Goal: Information Seeking & Learning: Check status

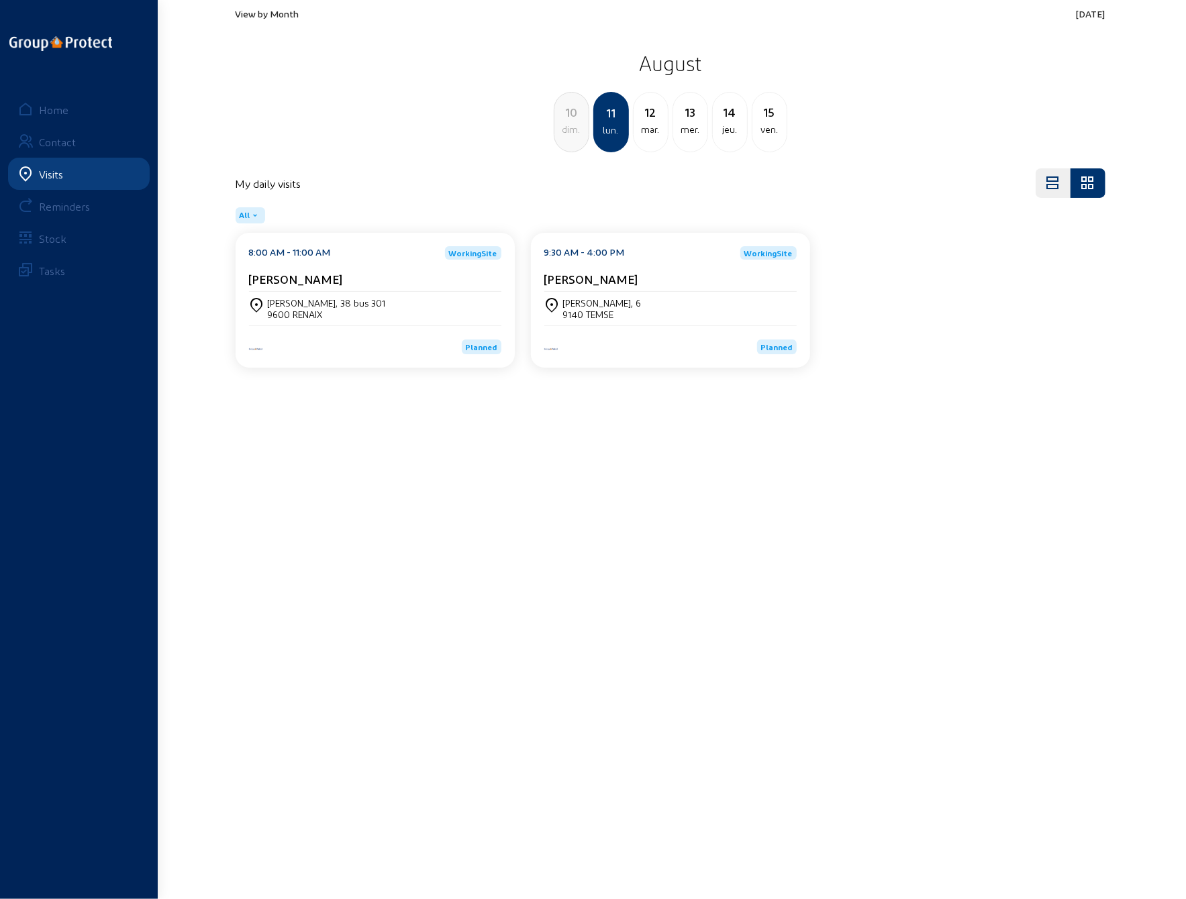
click at [695, 112] on div "13" at bounding box center [690, 112] width 34 height 19
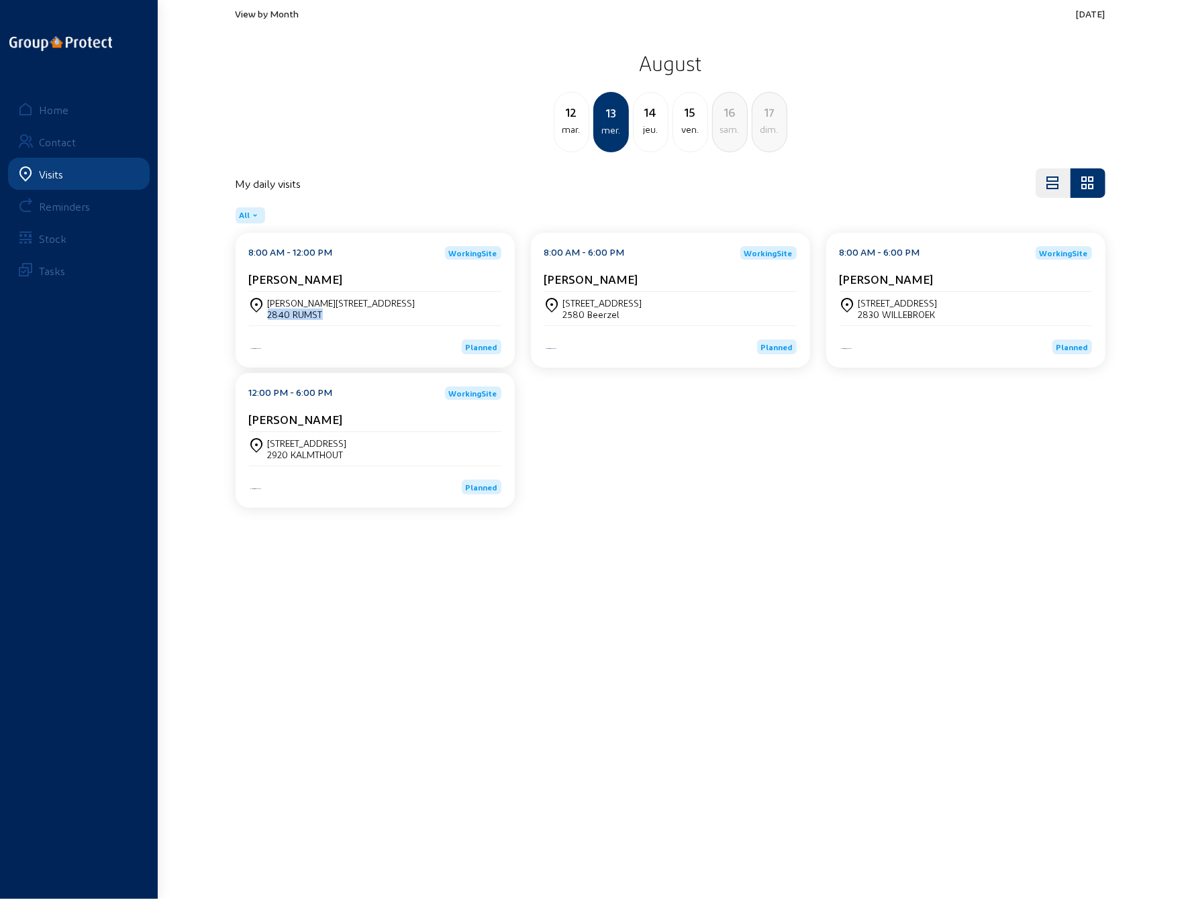
drag, startPoint x: 324, startPoint y: 315, endPoint x: 269, endPoint y: 316, distance: 55.1
click at [269, 316] on div "2840 RUMST" at bounding box center [342, 314] width 148 height 11
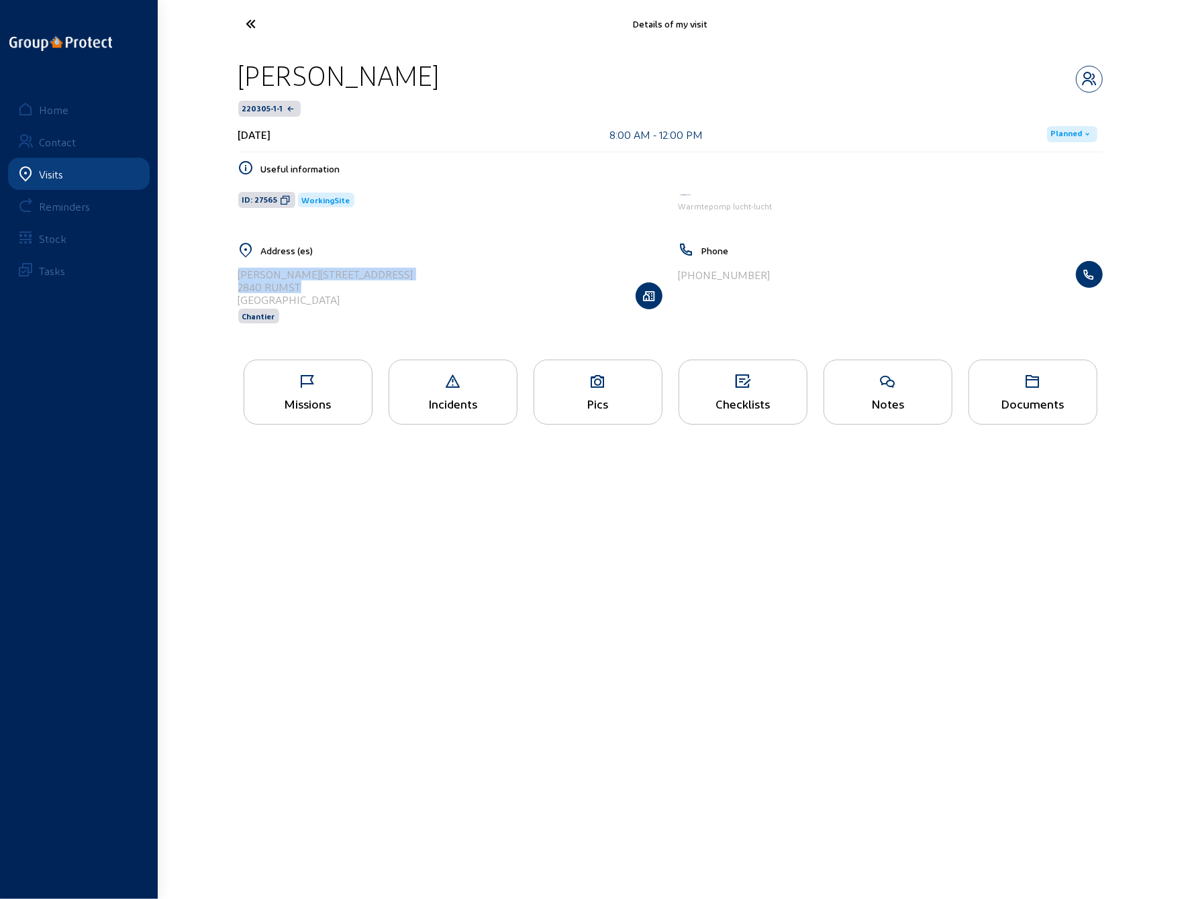
drag, startPoint x: 238, startPoint y: 275, endPoint x: 302, endPoint y: 289, distance: 66.1
click at [302, 289] on div "Address (es) [PERSON_NAME][STREET_ADDRESS] Chantier" at bounding box center [450, 291] width 440 height 99
copy cam-list-title "[PERSON_NAME][STREET_ADDRESS]"
click at [614, 383] on icon at bounding box center [598, 382] width 128 height 16
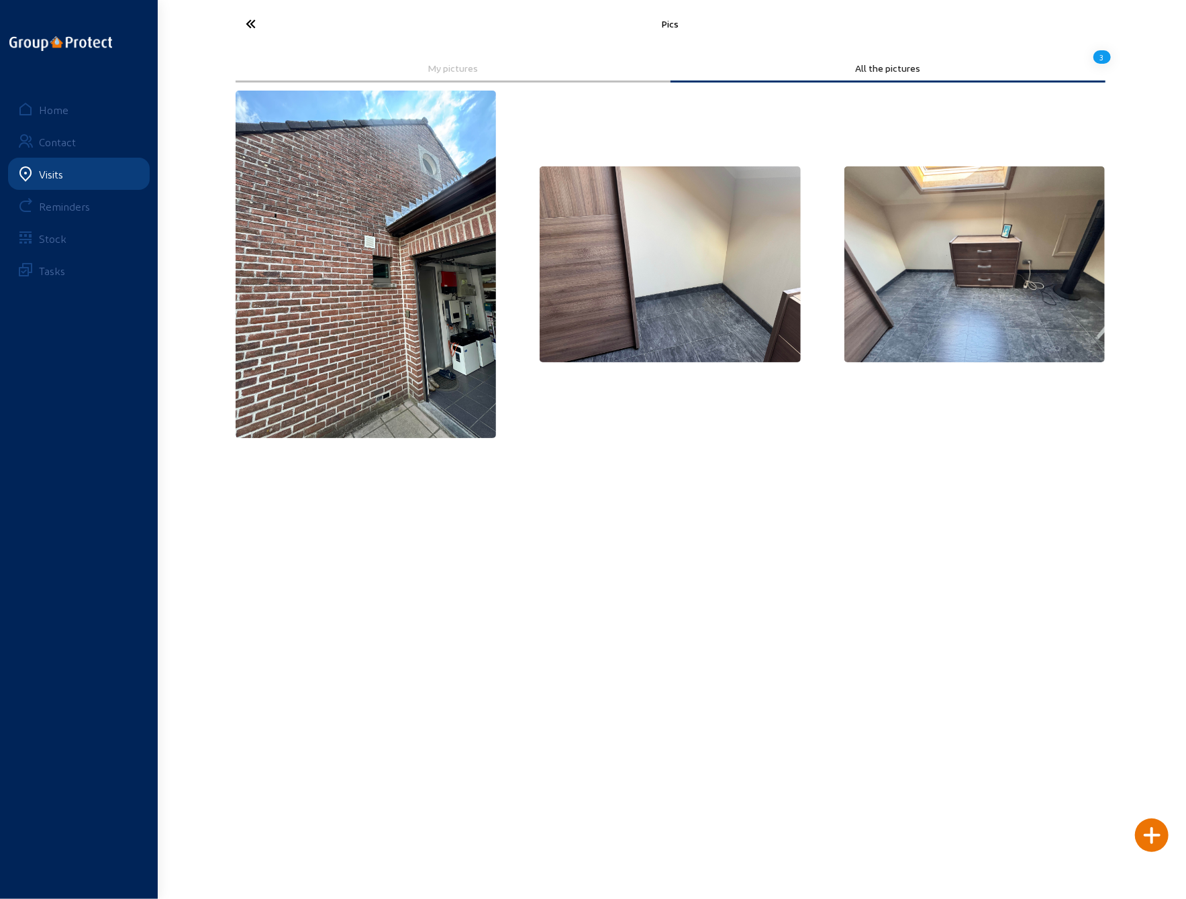
click at [251, 21] on icon at bounding box center [302, 23] width 124 height 23
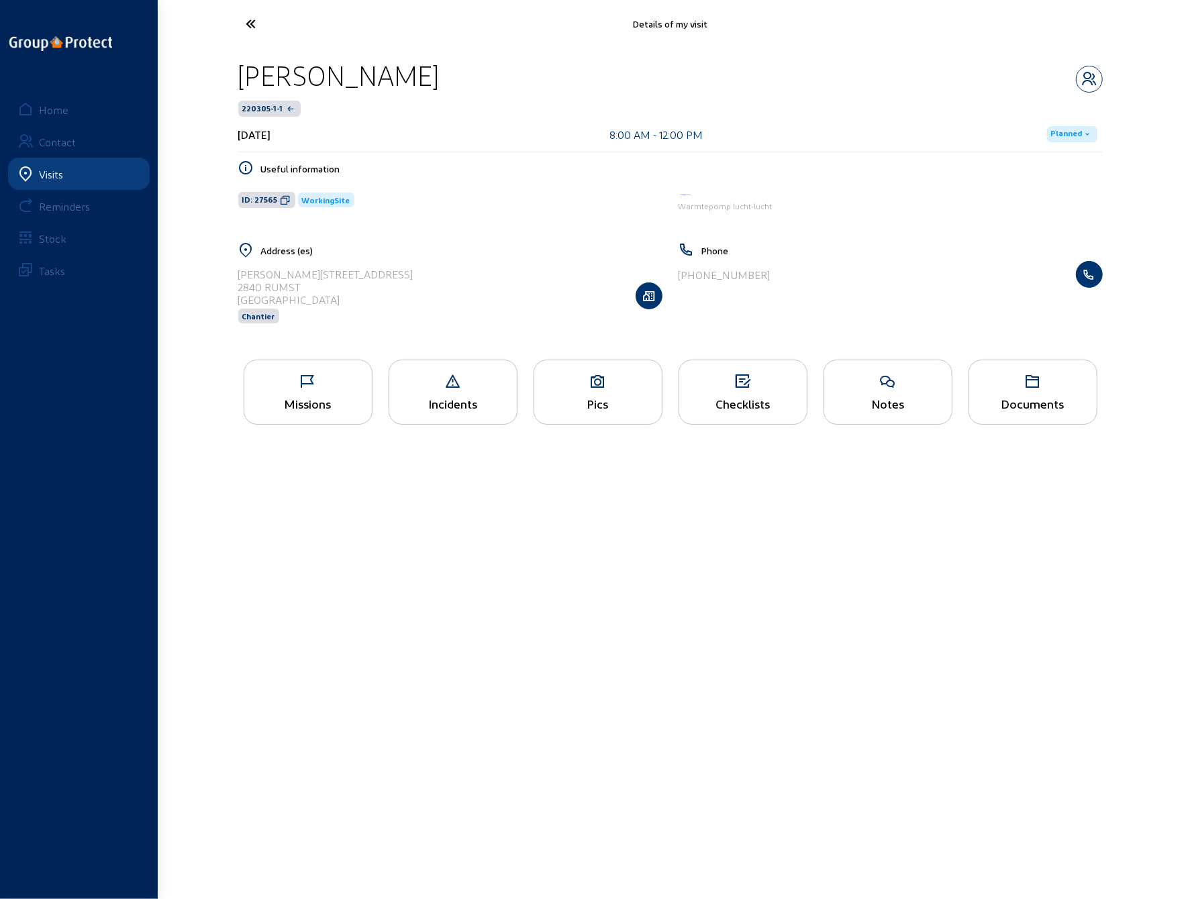
click at [251, 21] on icon at bounding box center [302, 23] width 124 height 23
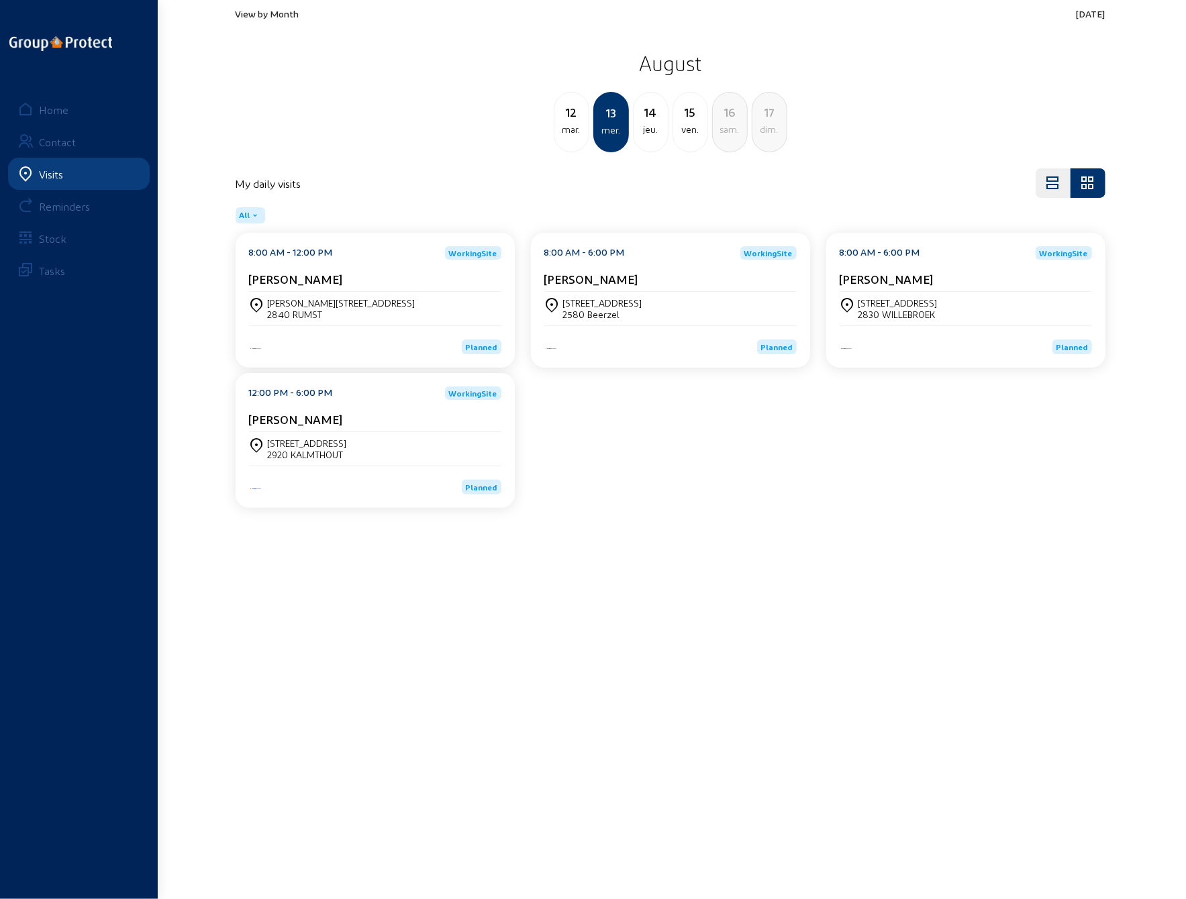
click at [587, 311] on div "2580 Beerzel" at bounding box center [602, 314] width 79 height 11
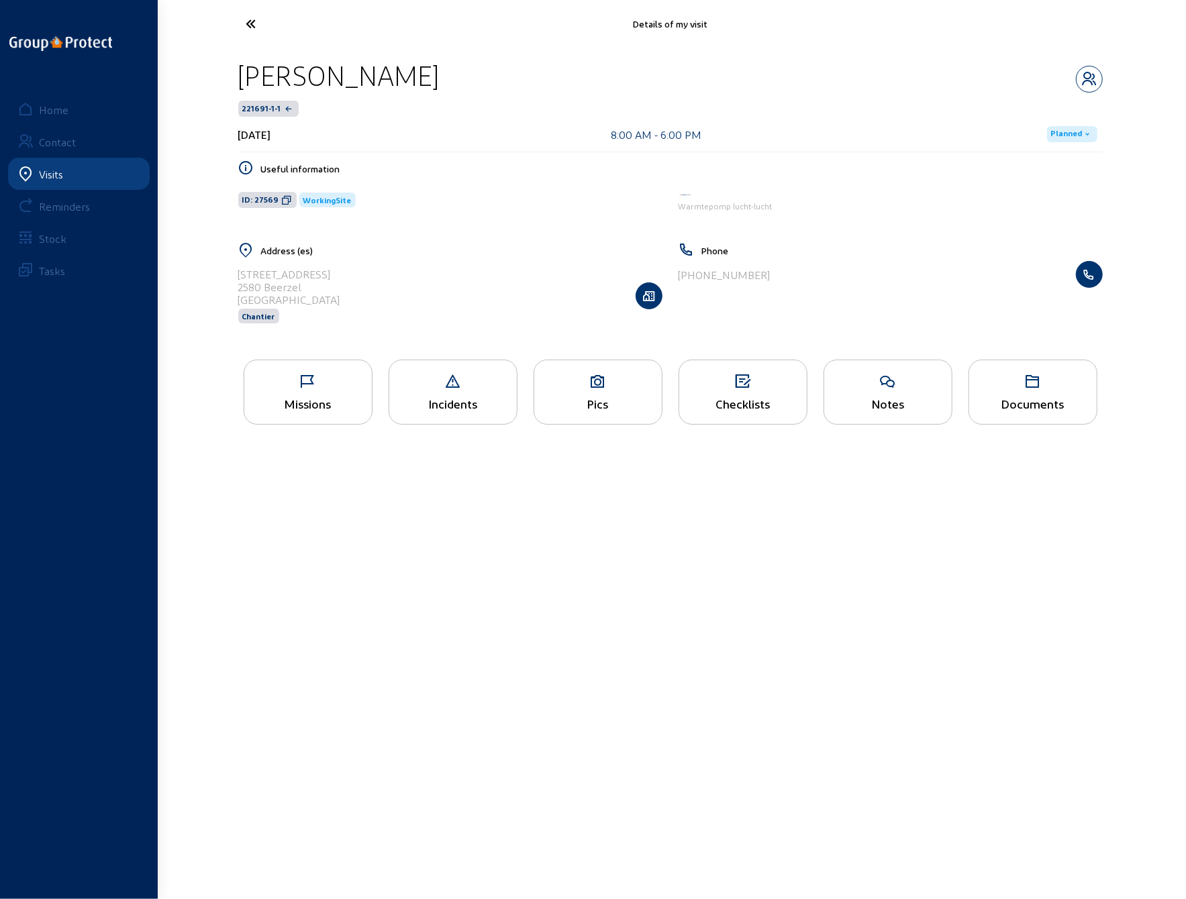
click at [586, 390] on div "Pics" at bounding box center [598, 392] width 129 height 65
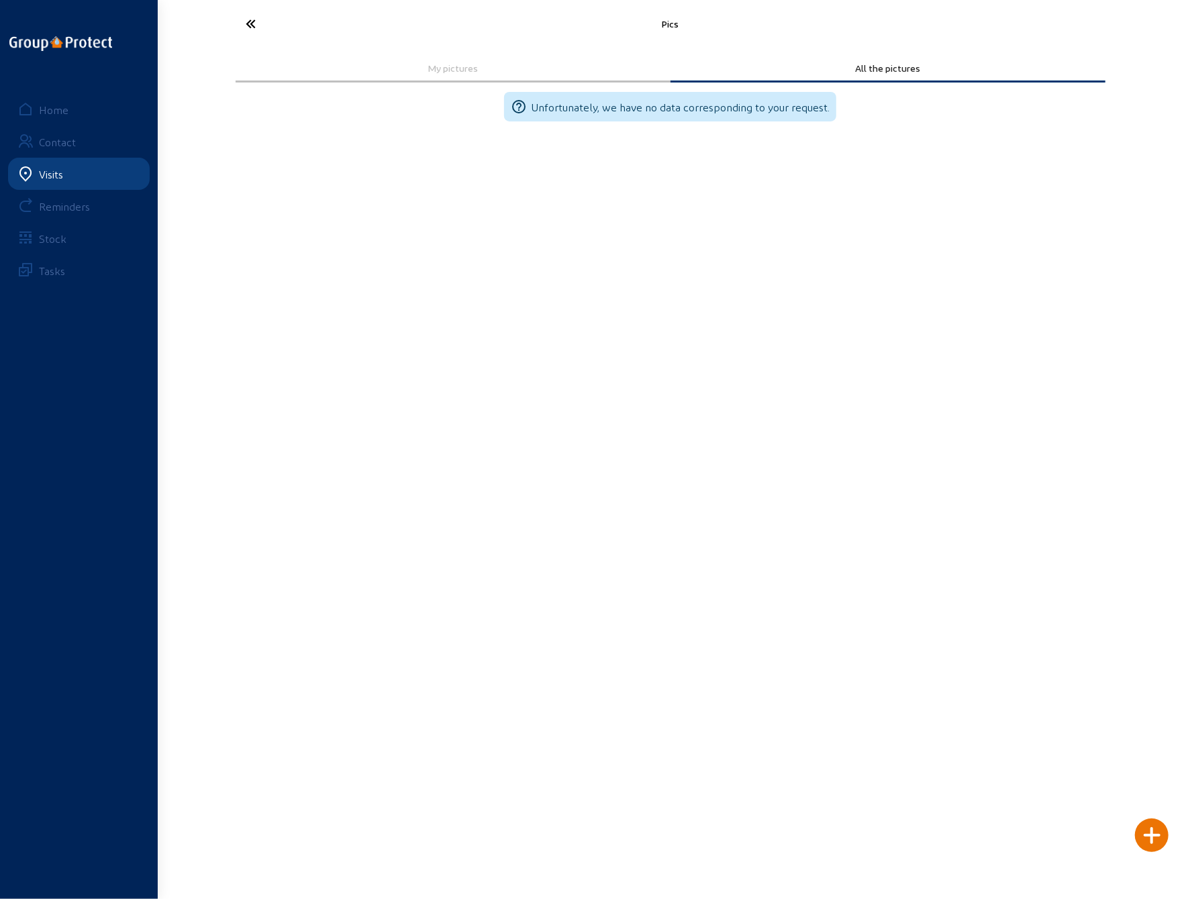
click at [251, 25] on icon at bounding box center [302, 23] width 124 height 23
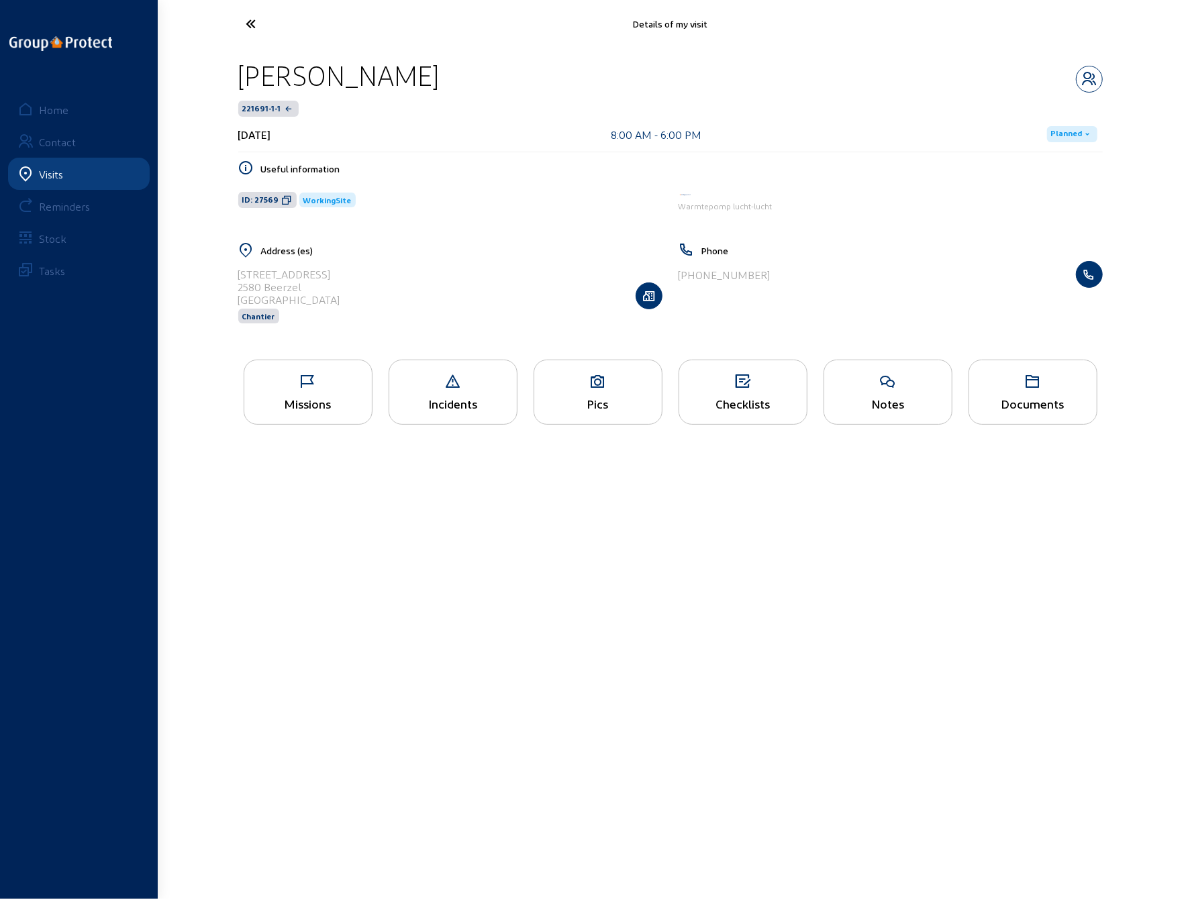
click at [251, 25] on icon at bounding box center [302, 23] width 124 height 23
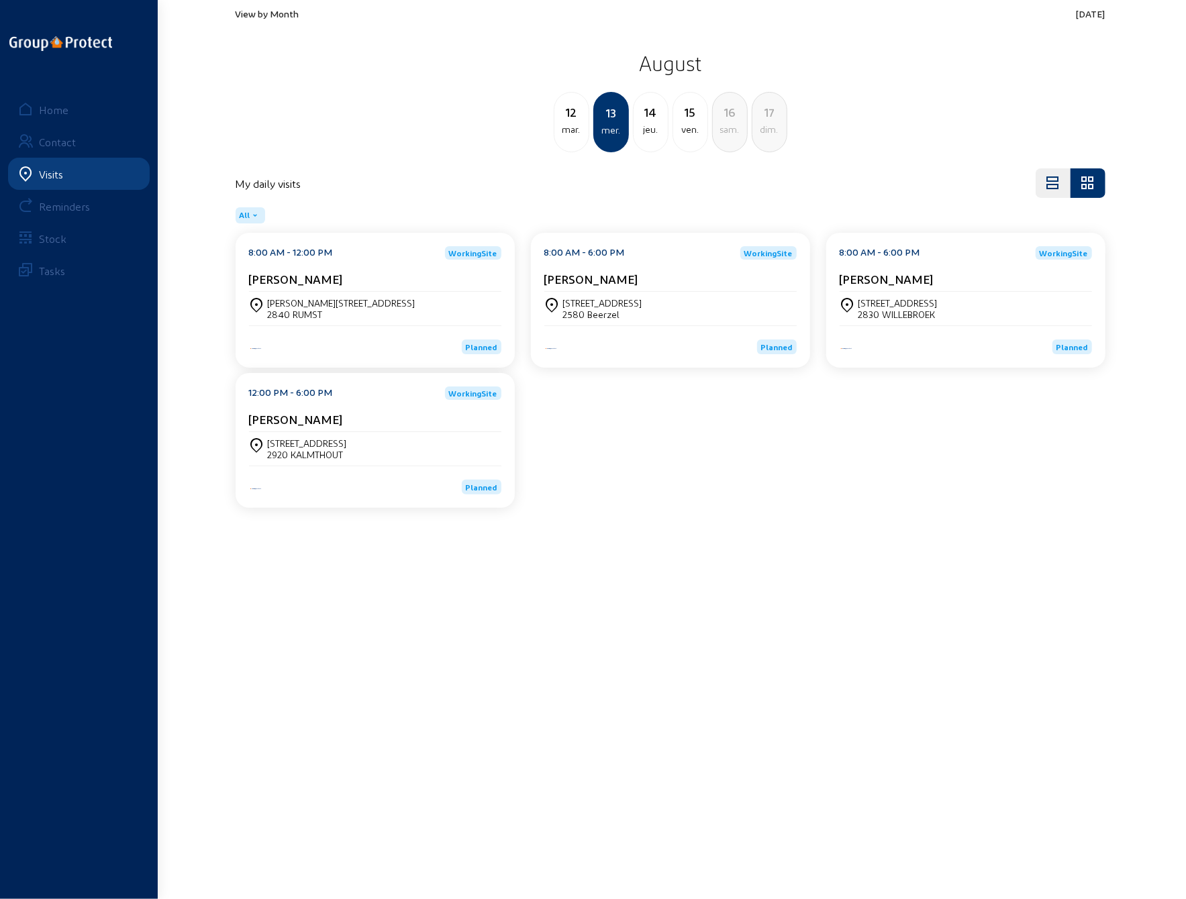
click at [924, 307] on div "[STREET_ADDRESS]" at bounding box center [898, 302] width 79 height 11
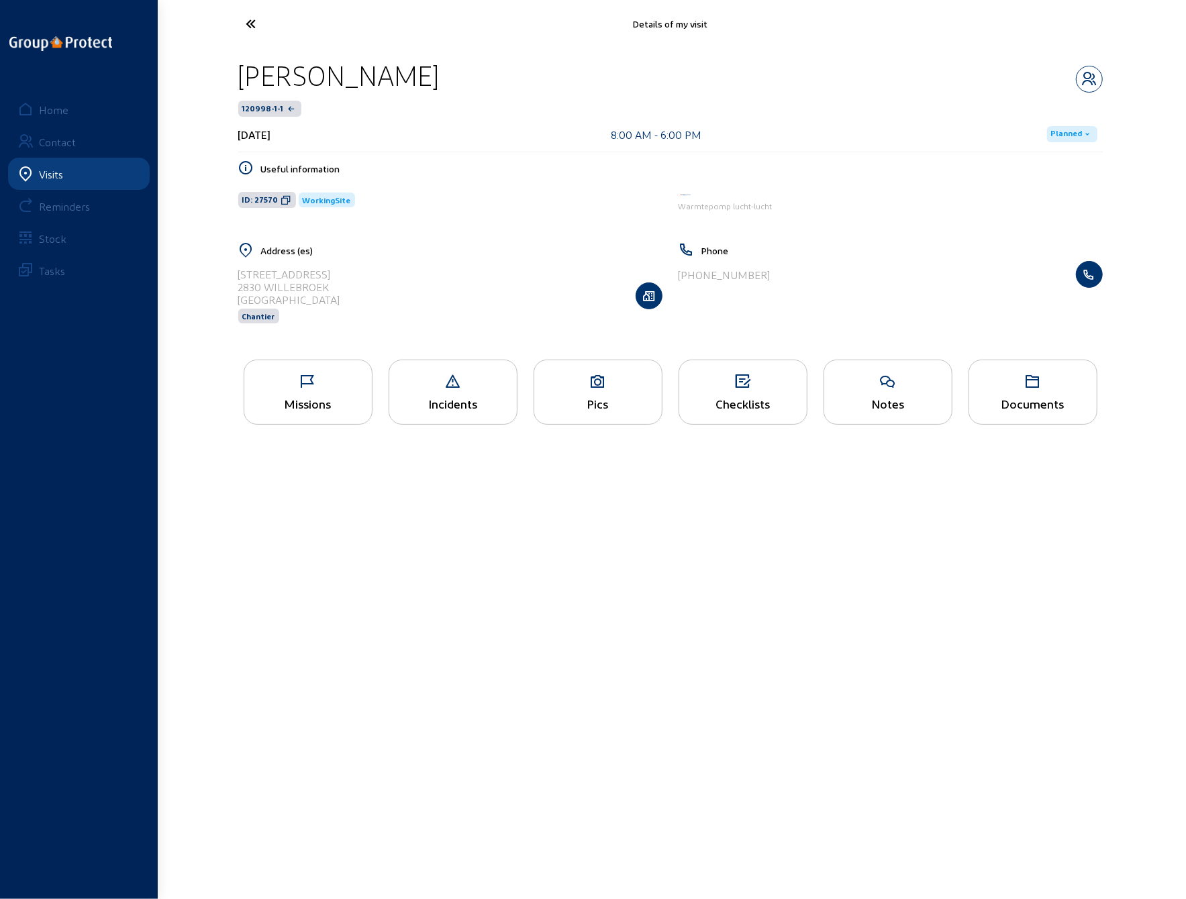
click at [607, 394] on div "Pics" at bounding box center [598, 392] width 129 height 65
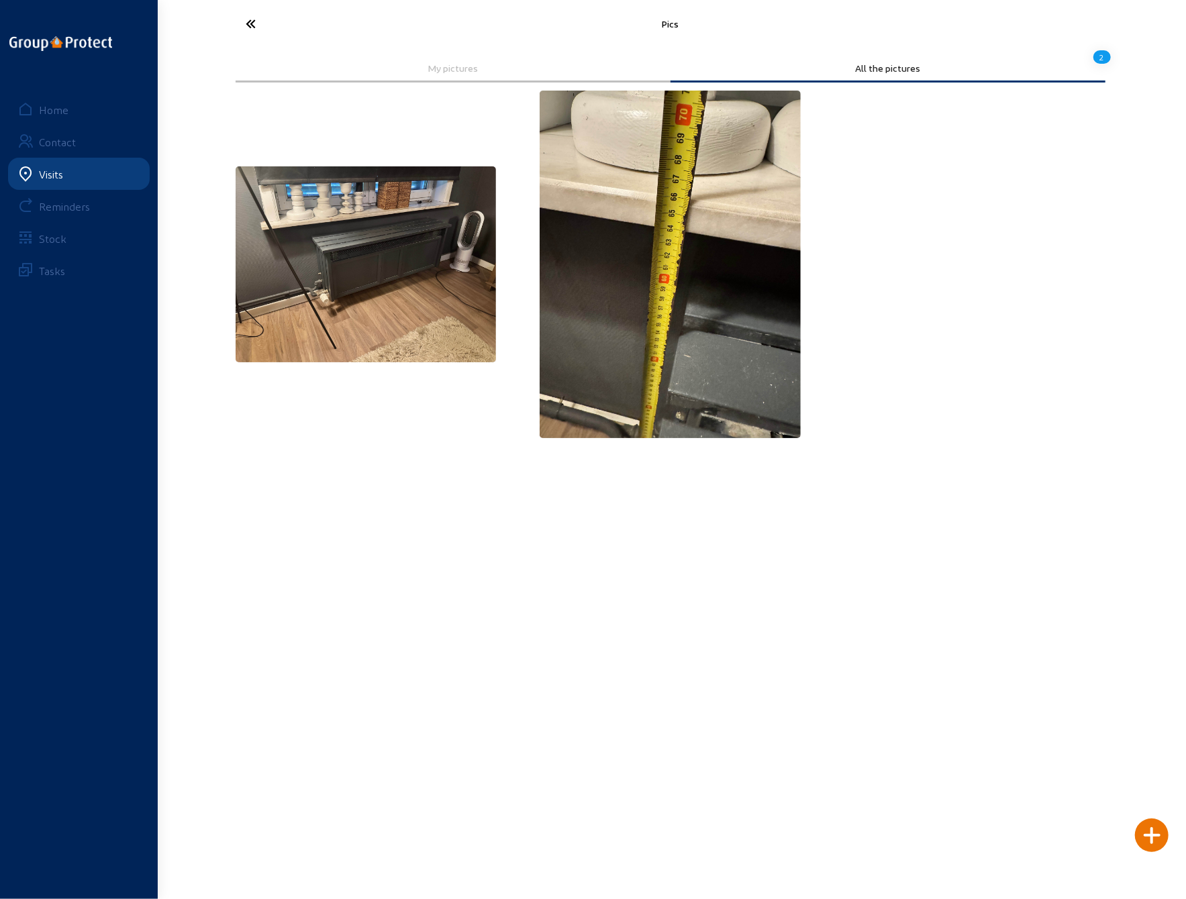
click at [388, 254] on img at bounding box center [366, 264] width 261 height 196
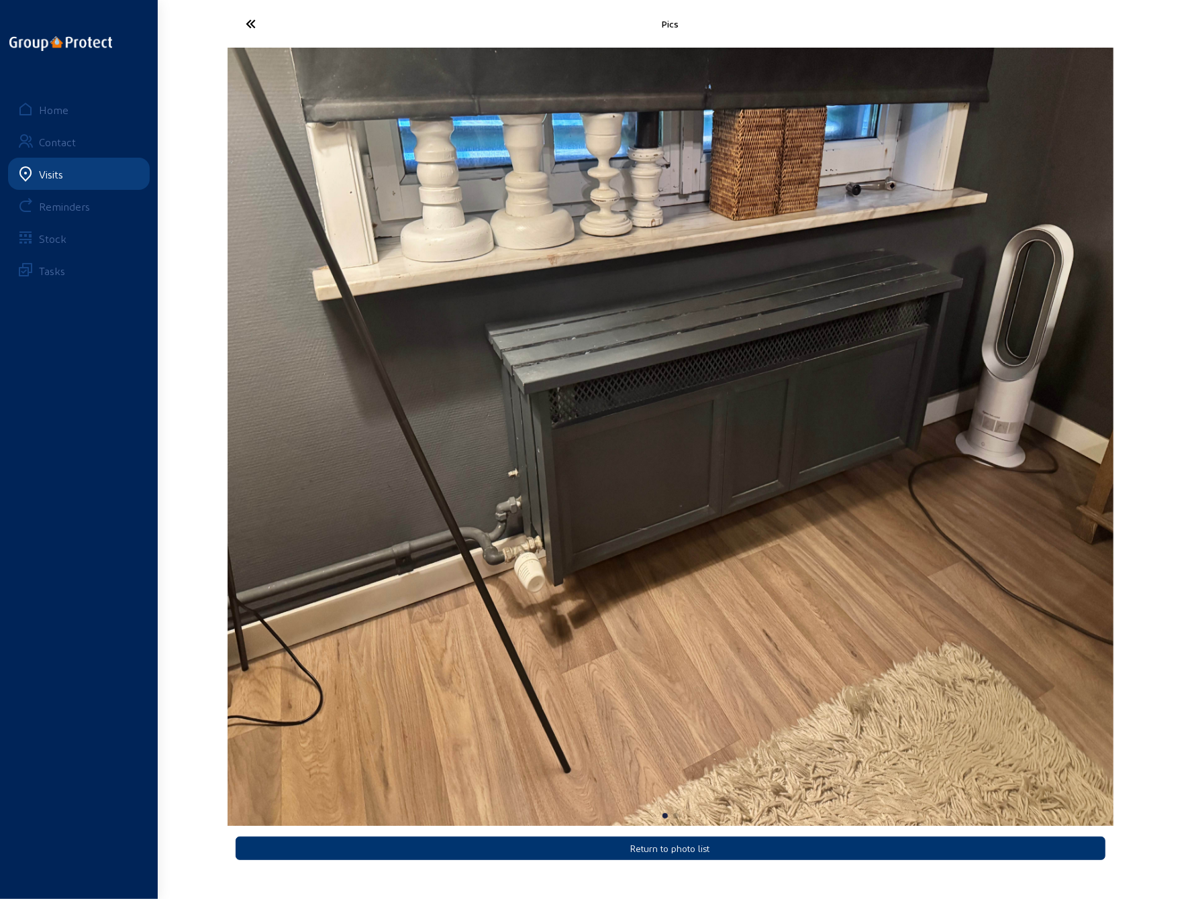
click at [246, 22] on icon at bounding box center [302, 23] width 124 height 23
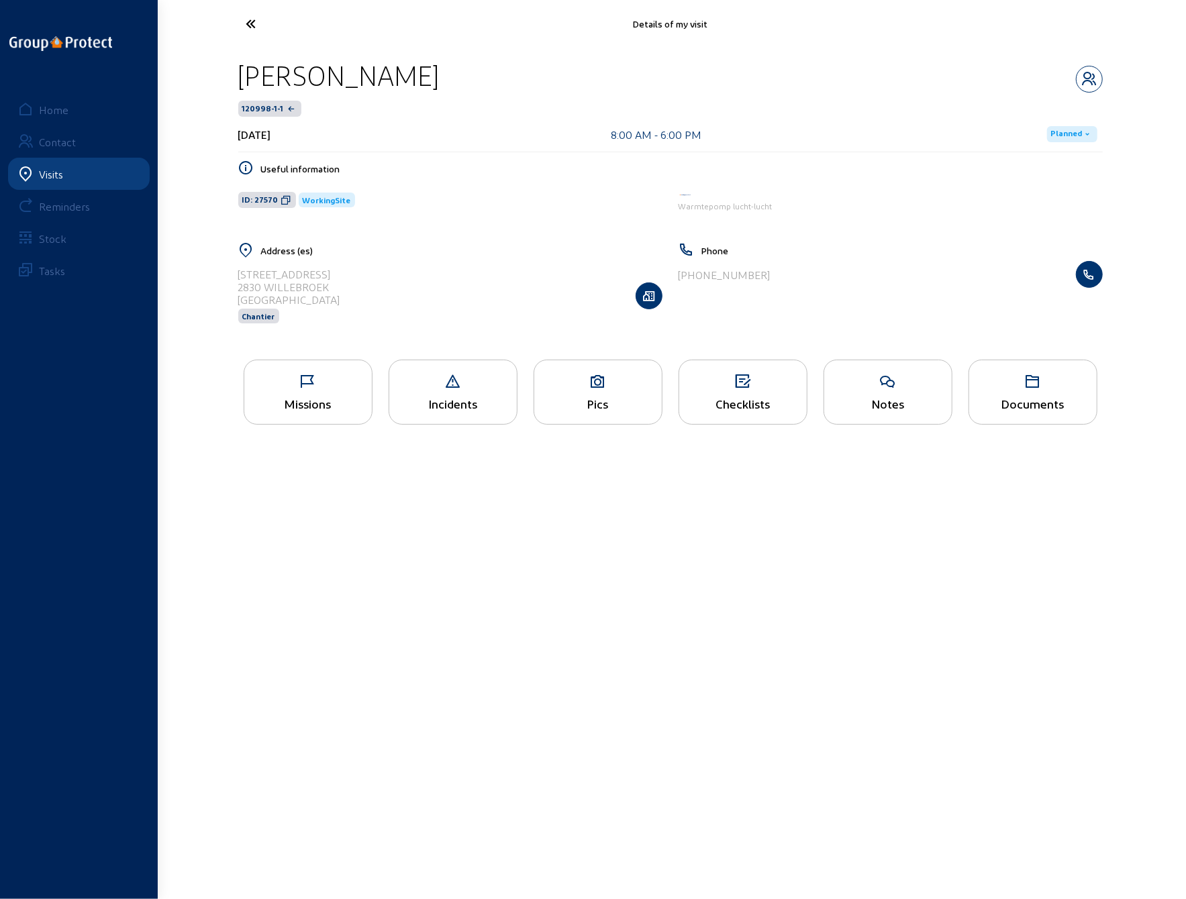
click at [246, 22] on icon at bounding box center [302, 23] width 124 height 23
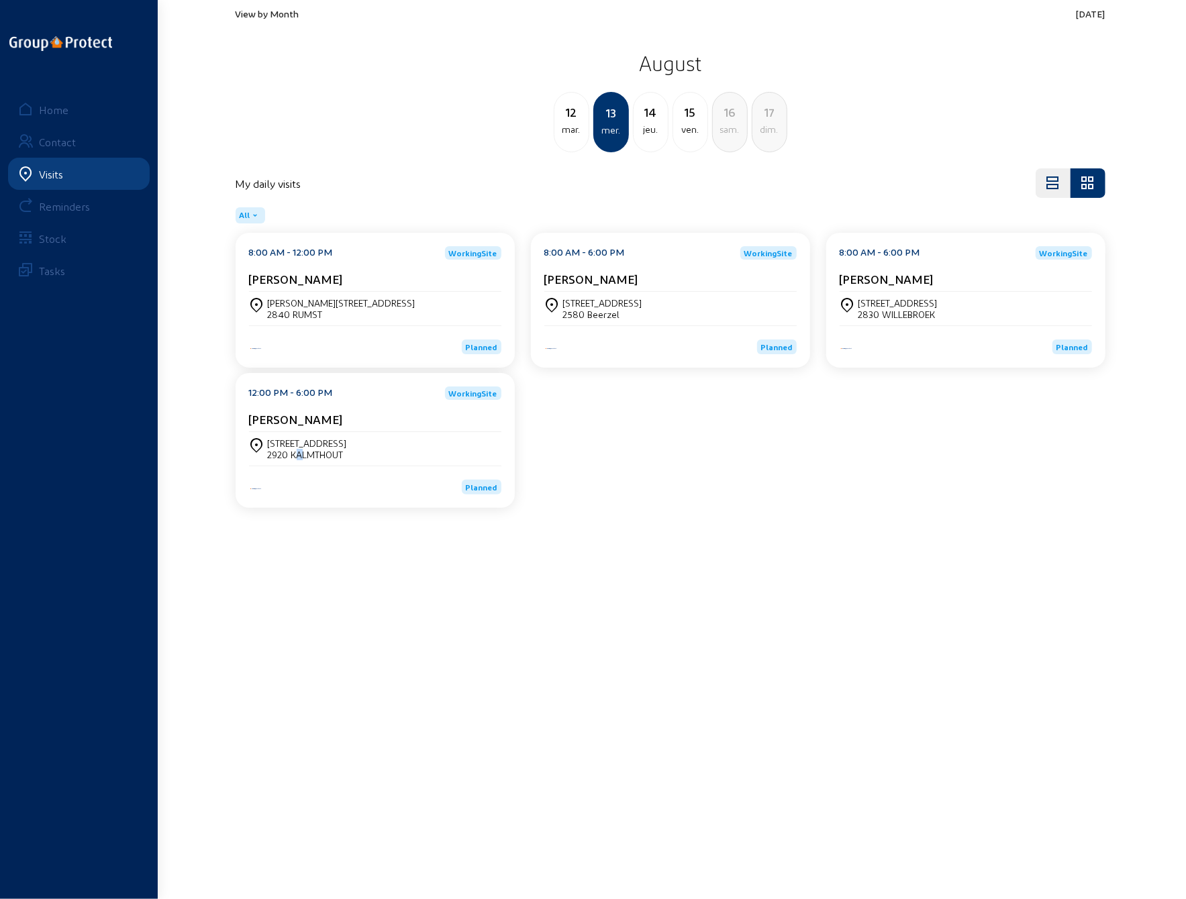
click at [301, 454] on div "2920 KALMTHOUT" at bounding box center [307, 454] width 79 height 11
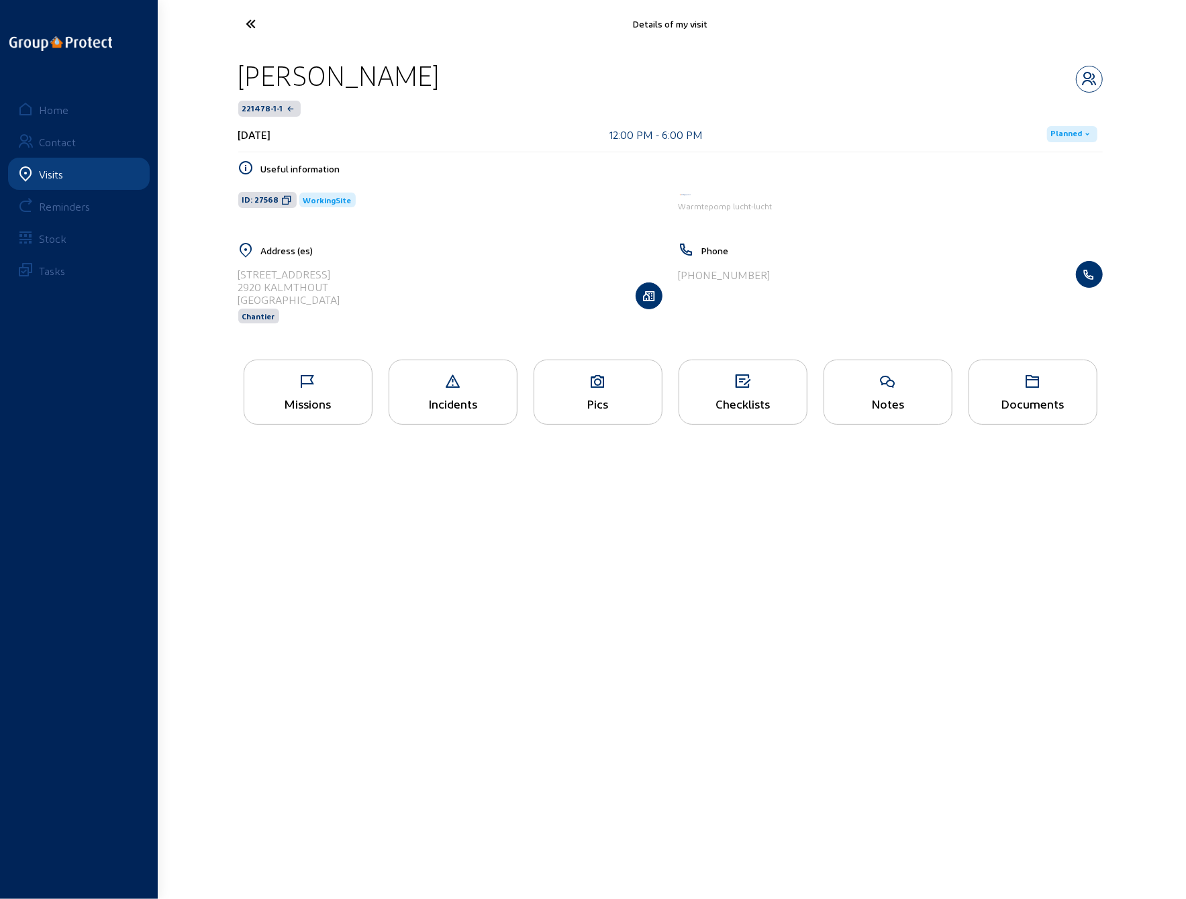
click at [590, 387] on icon at bounding box center [598, 382] width 128 height 16
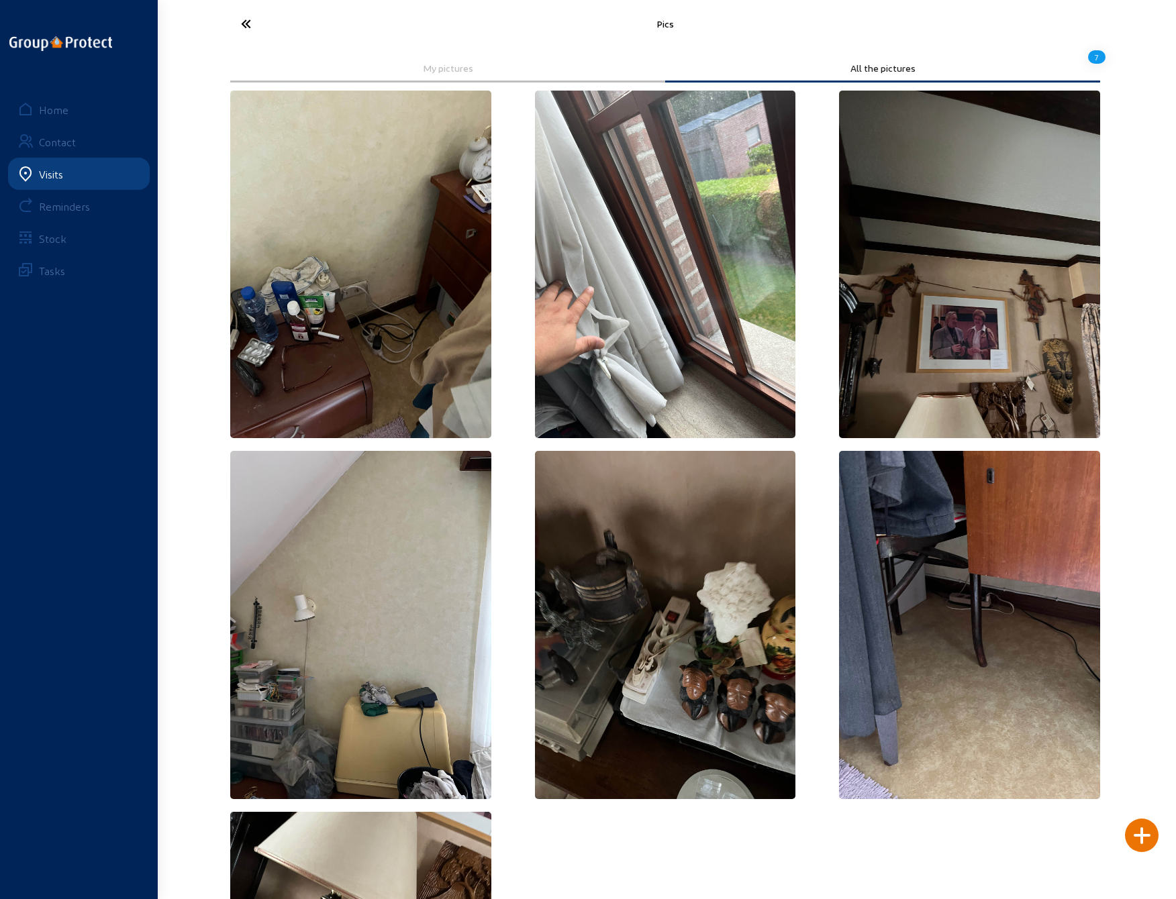
click at [235, 30] on icon at bounding box center [296, 23] width 124 height 23
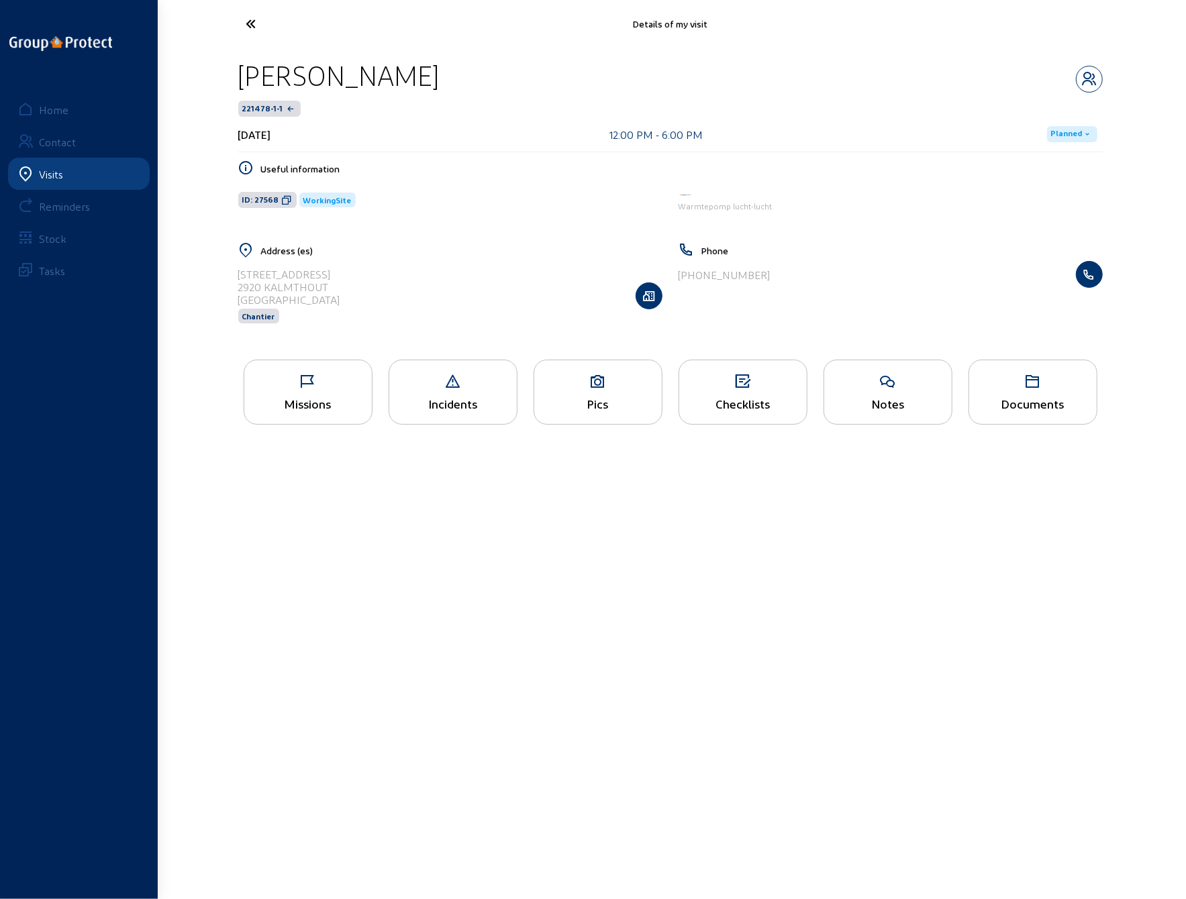
click at [324, 393] on div "Missions" at bounding box center [308, 392] width 129 height 65
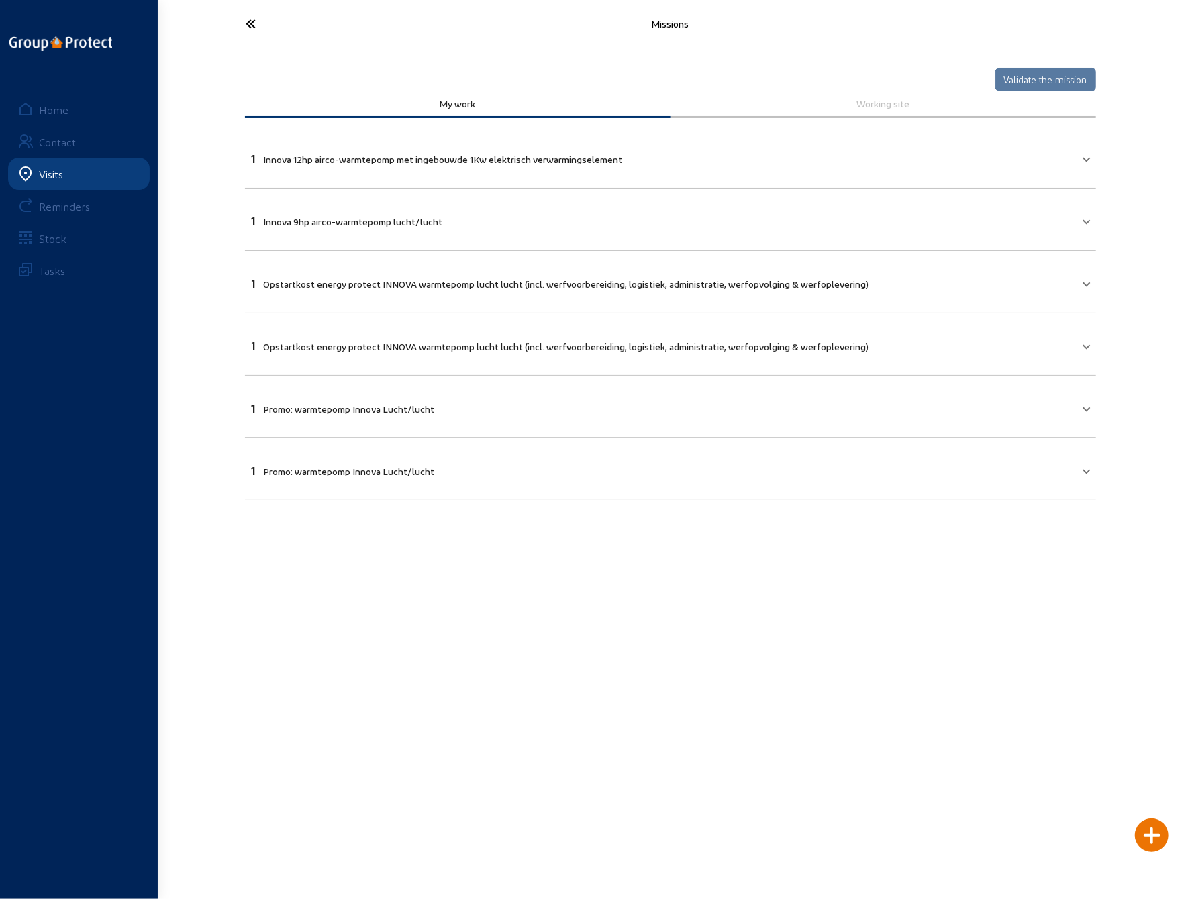
click at [742, 160] on mat-panel-title "1 Innova 12hp airco-warmtepomp met ingebouwde 1Kw elektrisch verwarmingselement" at bounding box center [663, 157] width 822 height 15
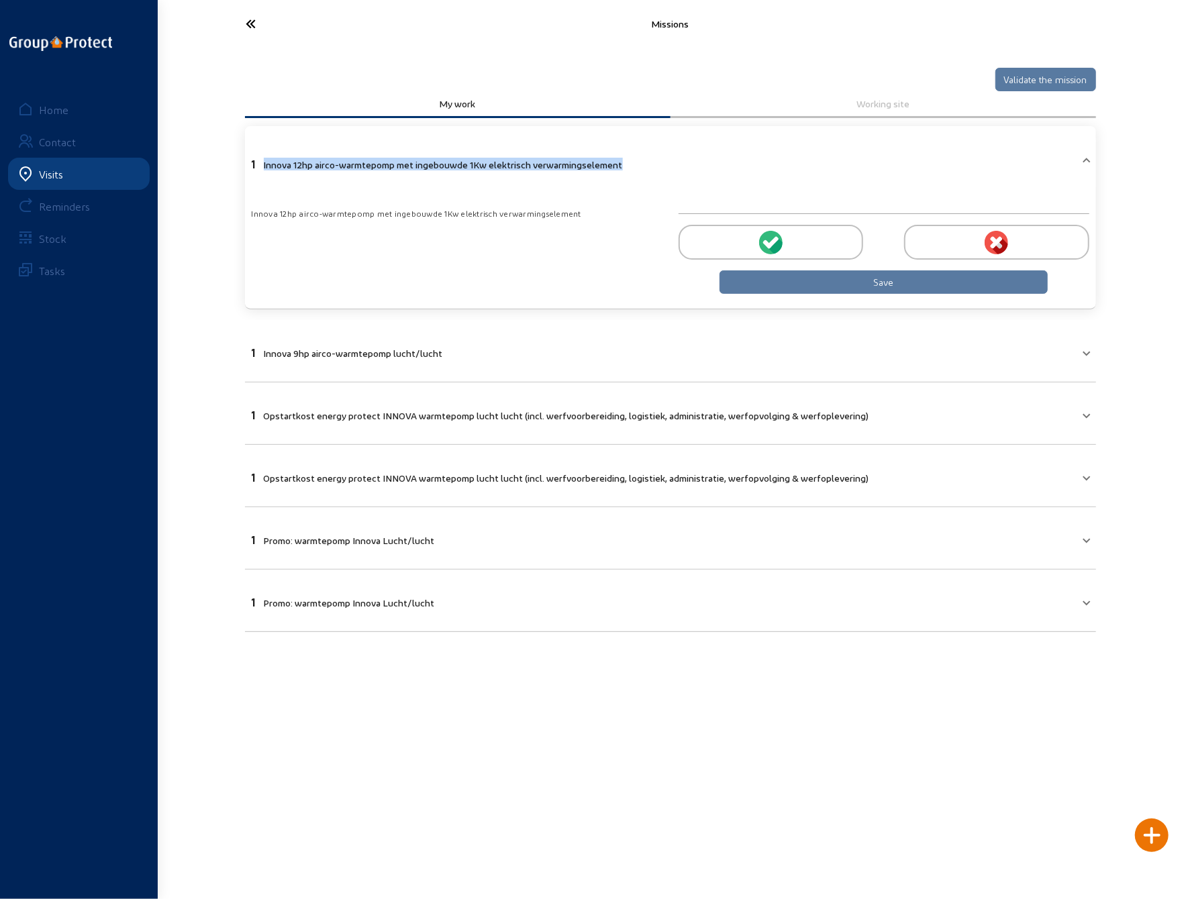
drag, startPoint x: 633, startPoint y: 162, endPoint x: 263, endPoint y: 164, distance: 369.9
click at [263, 164] on mat-panel-title "1 Innova 12hp airco-warmtepomp met ingebouwde 1Kw elektrisch verwarmingselement" at bounding box center [663, 162] width 822 height 15
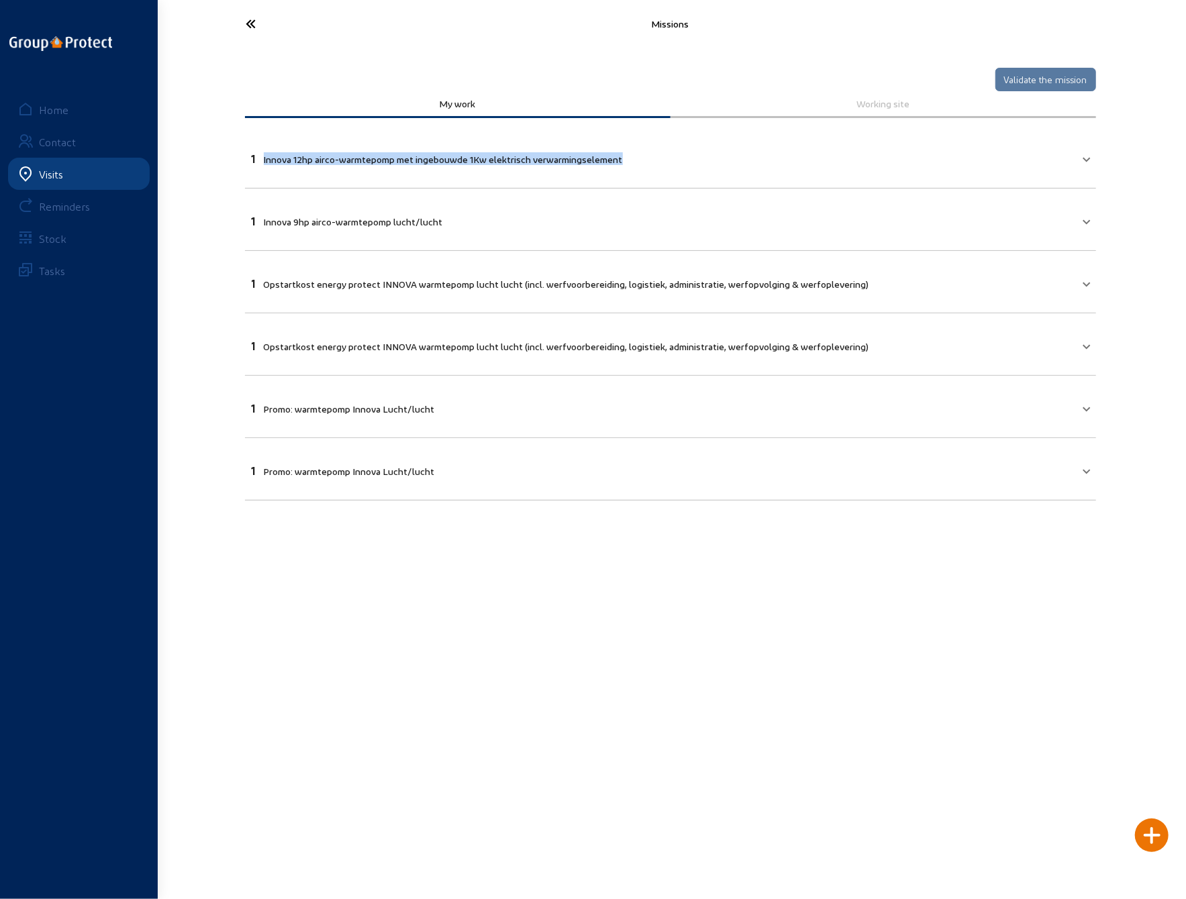
copy span "Innova 12hp airco-warmtepomp met ingebouwde 1Kw elektrisch verwarmingselement"
click at [251, 21] on icon at bounding box center [302, 23] width 124 height 23
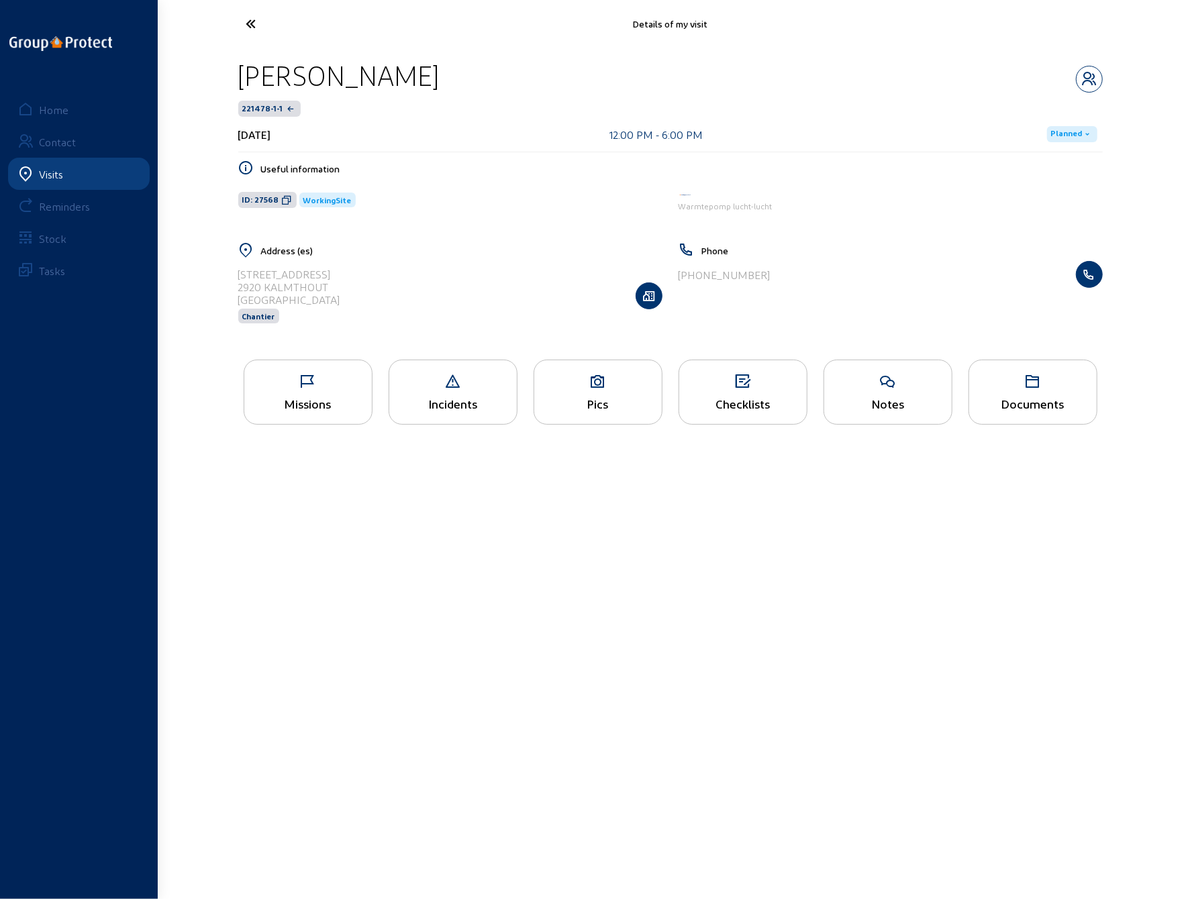
click at [248, 21] on icon at bounding box center [302, 23] width 124 height 23
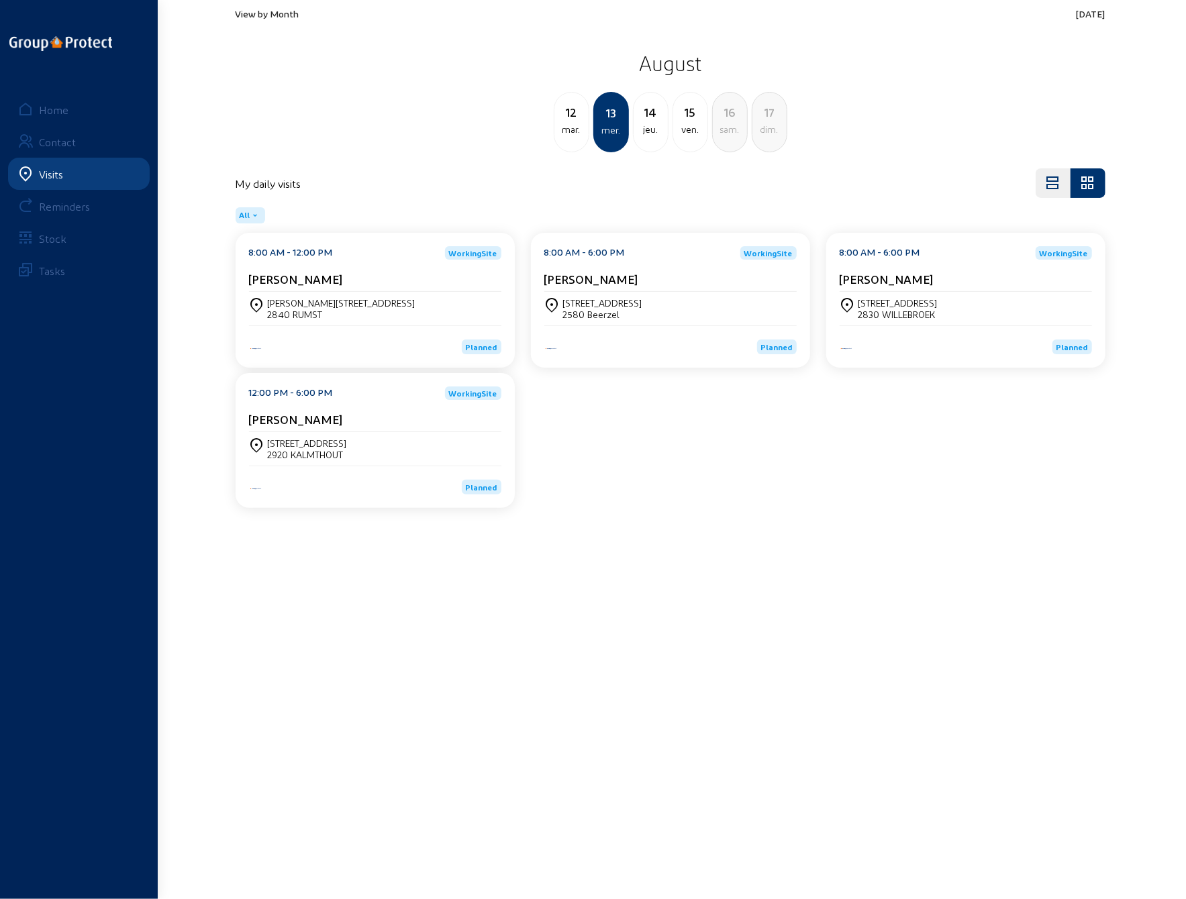
click at [288, 303] on div "[PERSON_NAME][STREET_ADDRESS]" at bounding box center [342, 302] width 148 height 11
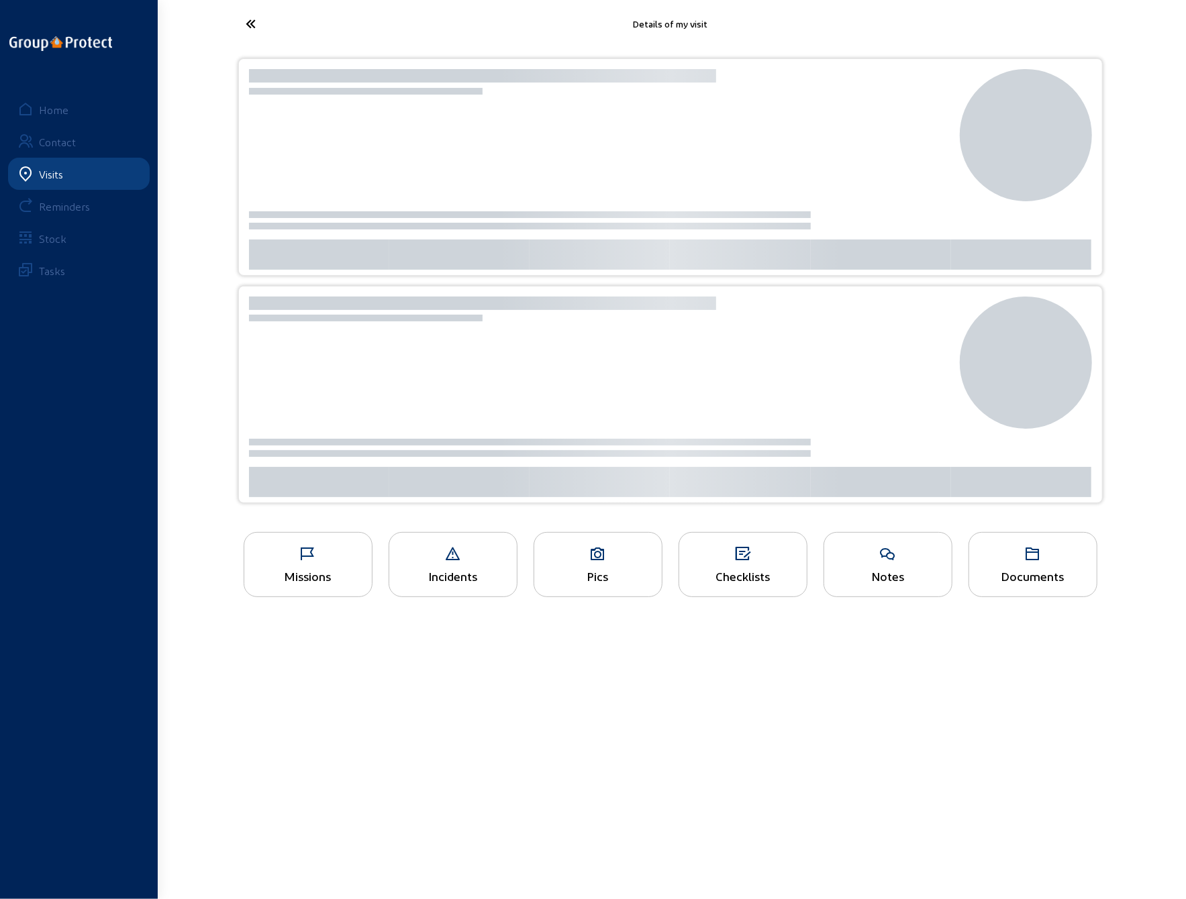
click at [306, 567] on div "Missions" at bounding box center [308, 564] width 129 height 65
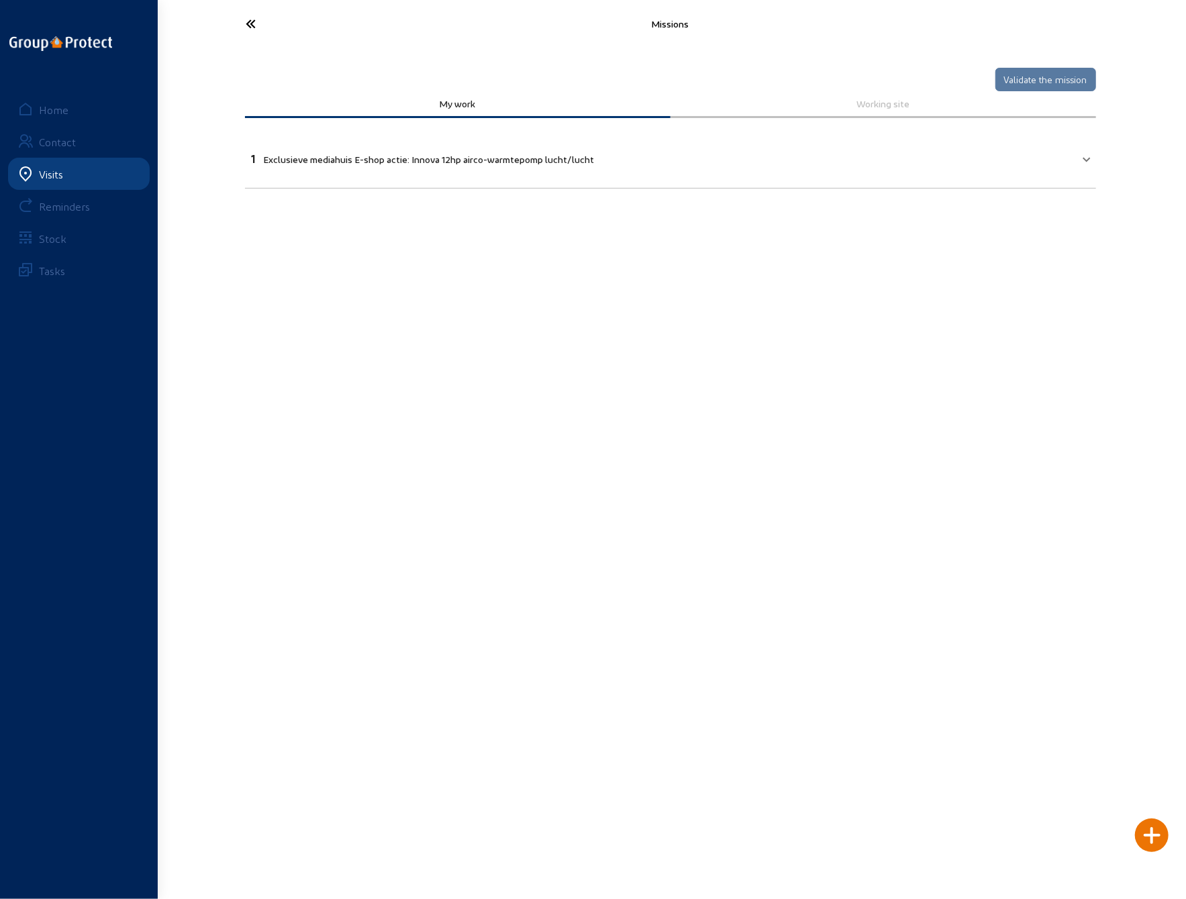
click at [254, 26] on icon at bounding box center [302, 23] width 124 height 23
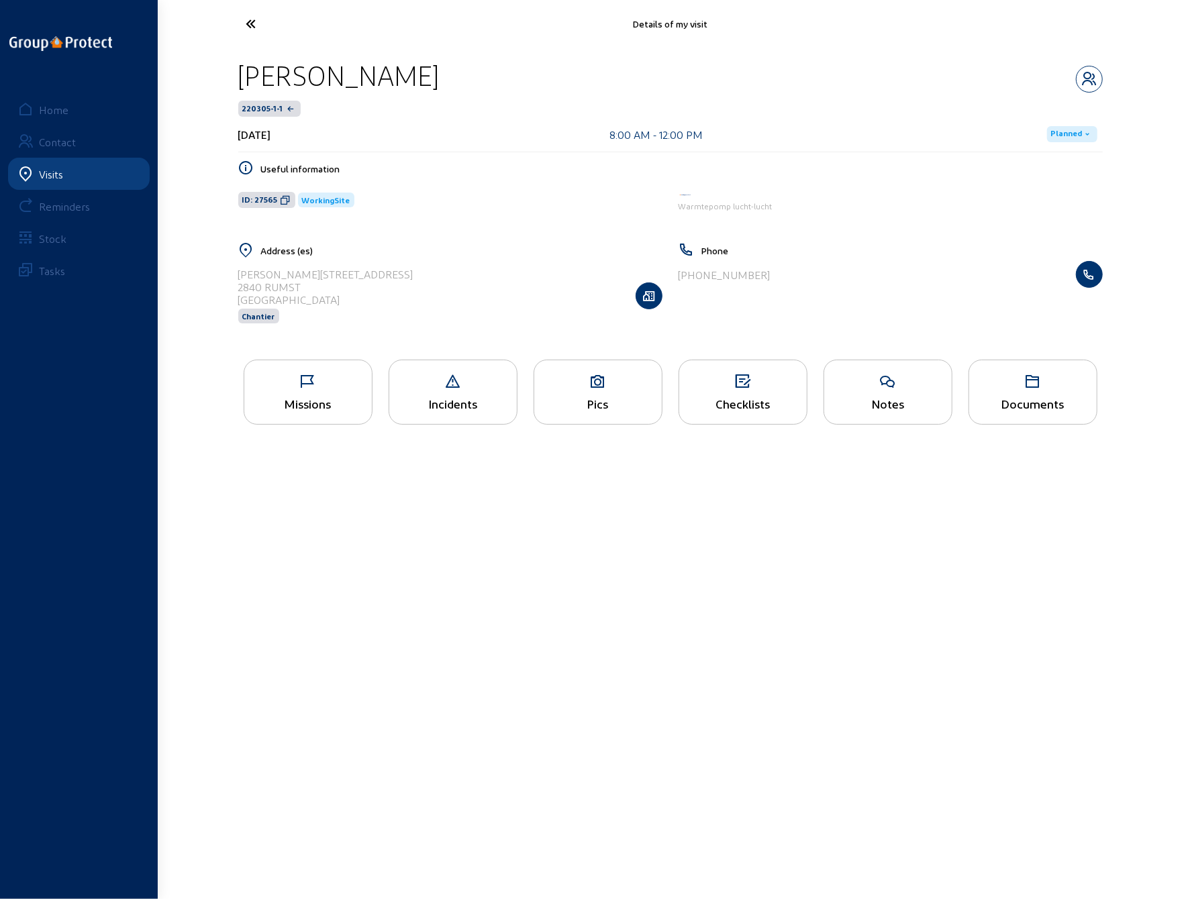
click at [254, 26] on icon at bounding box center [302, 23] width 124 height 23
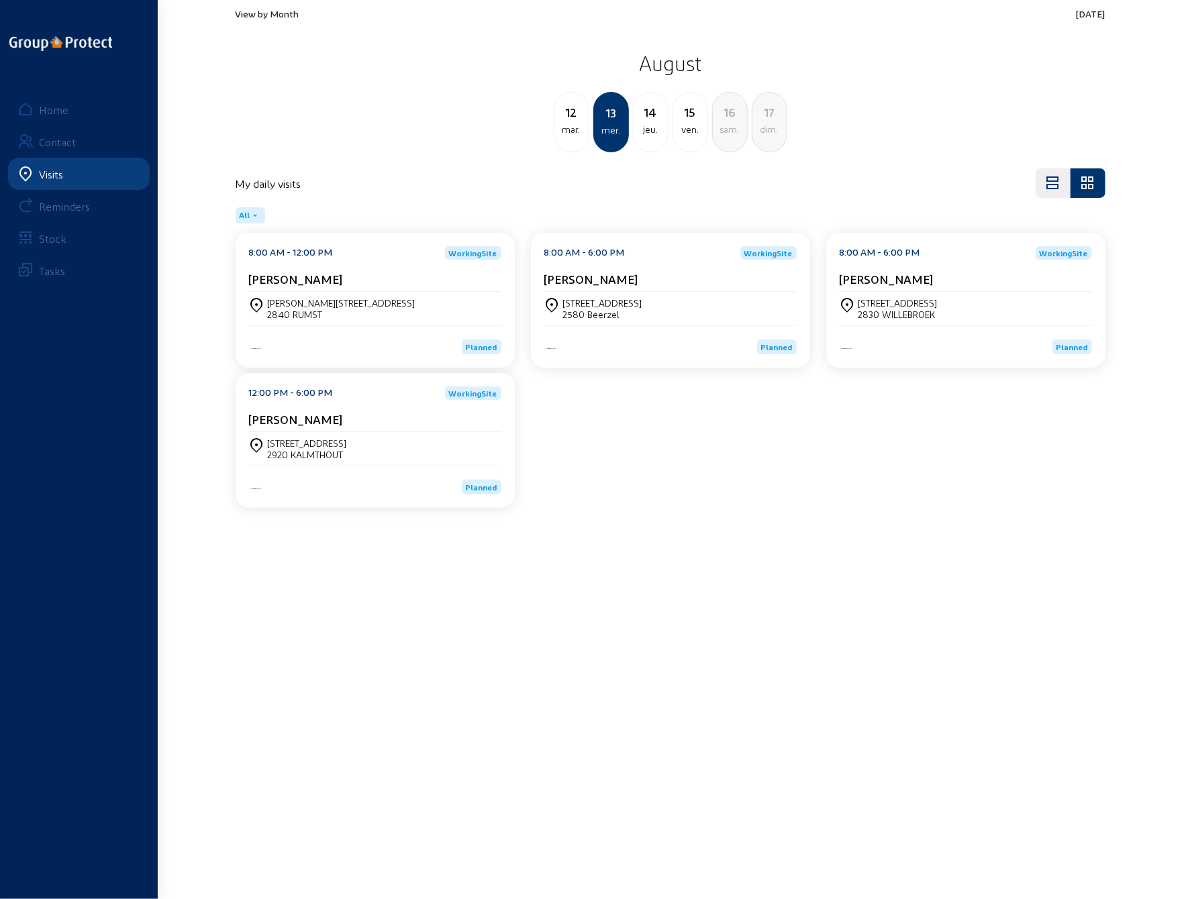
click at [295, 450] on div "2920 KALMTHOUT" at bounding box center [307, 454] width 79 height 11
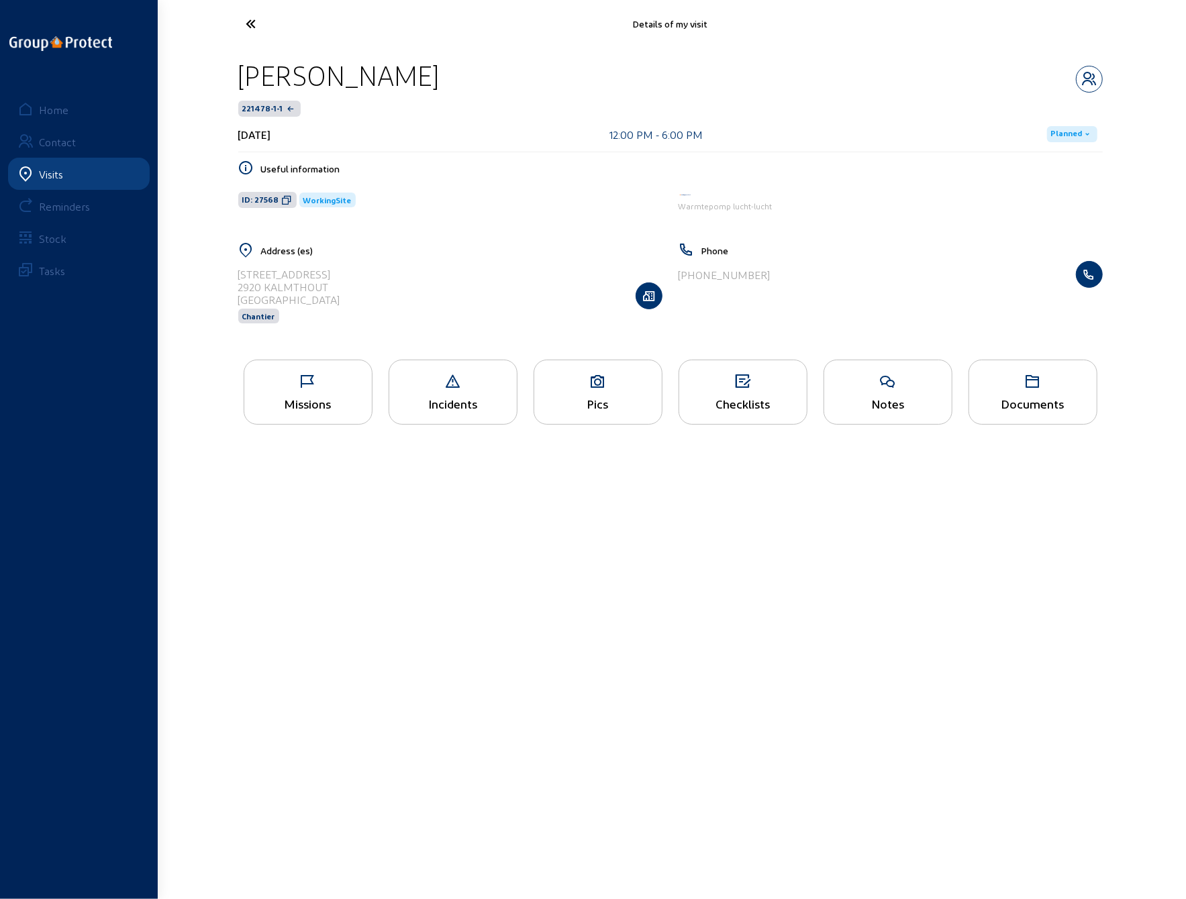
click at [254, 30] on icon at bounding box center [302, 23] width 124 height 23
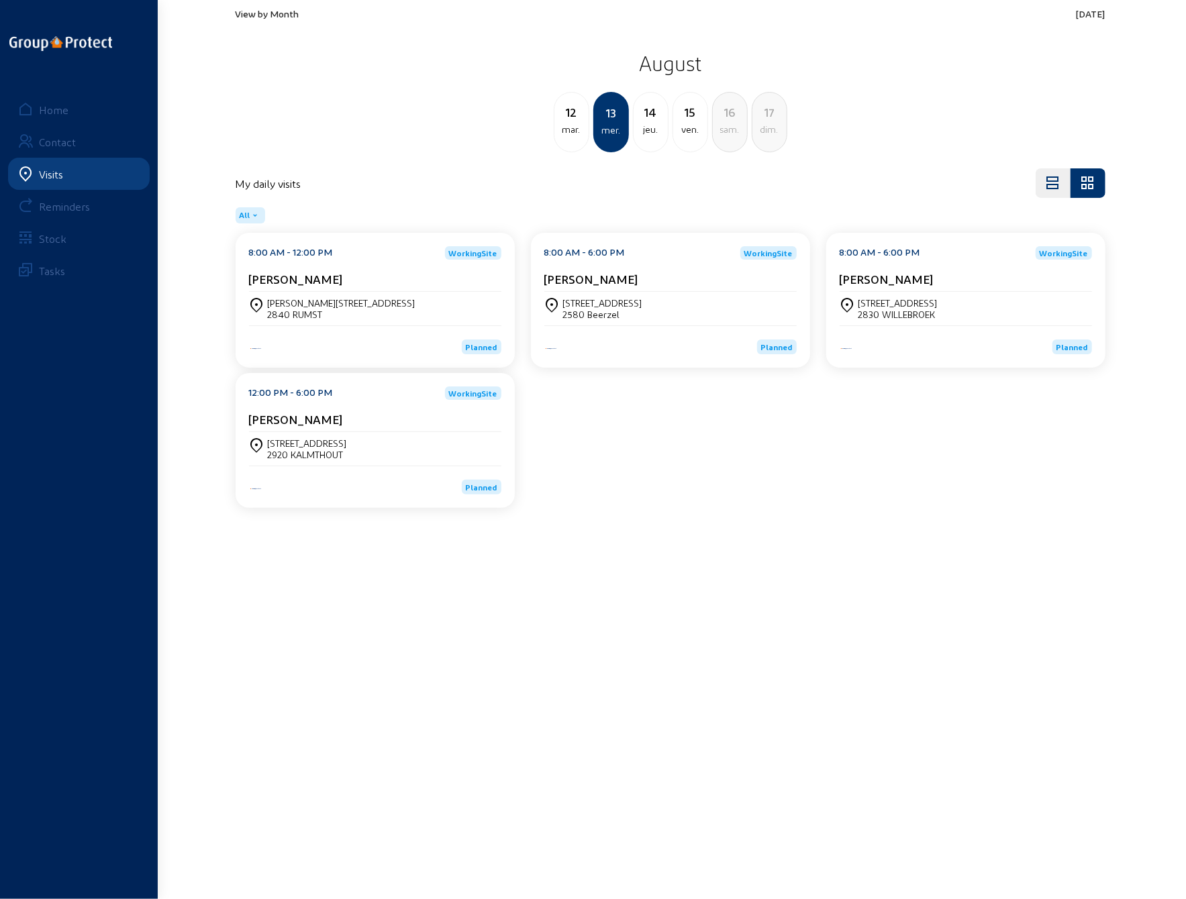
click at [631, 303] on div "[STREET_ADDRESS]" at bounding box center [602, 302] width 79 height 11
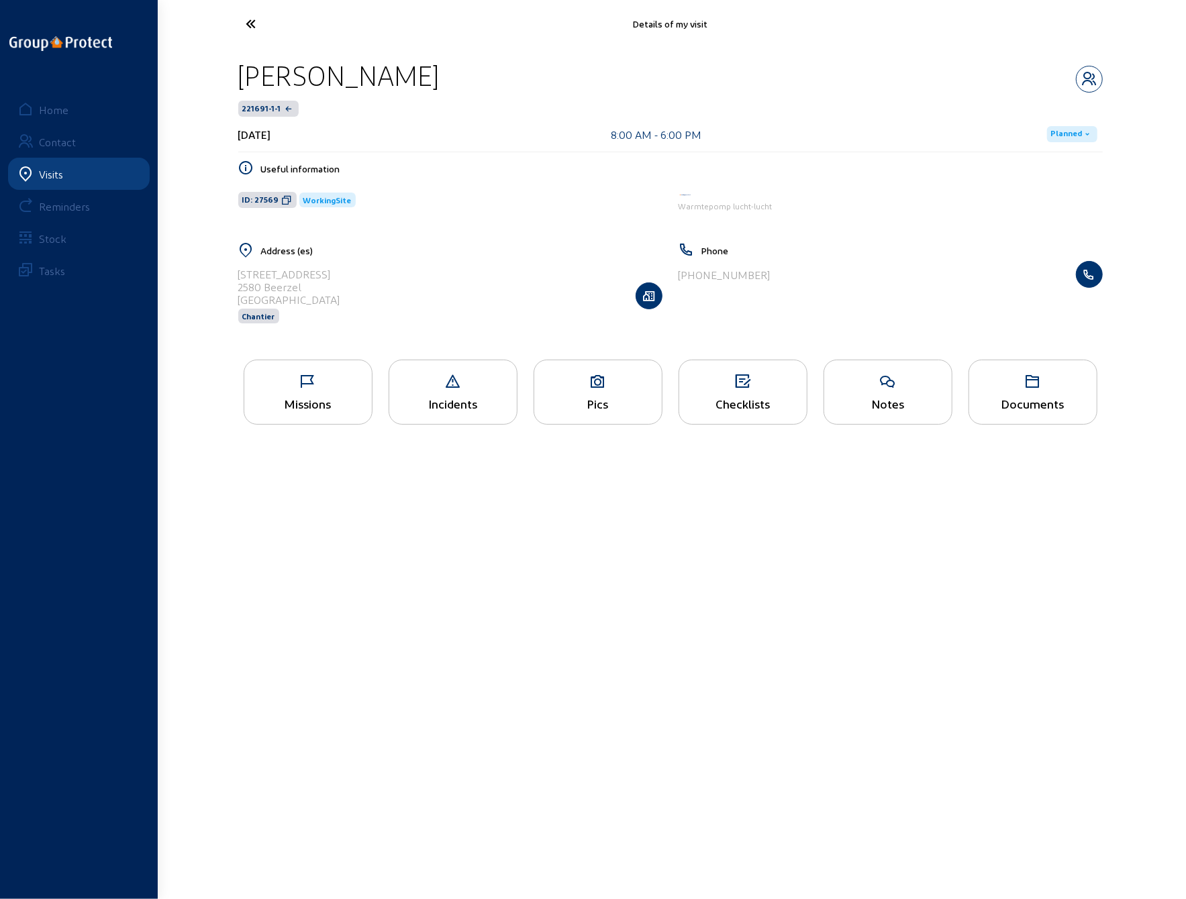
click at [294, 398] on div "Missions" at bounding box center [308, 404] width 128 height 14
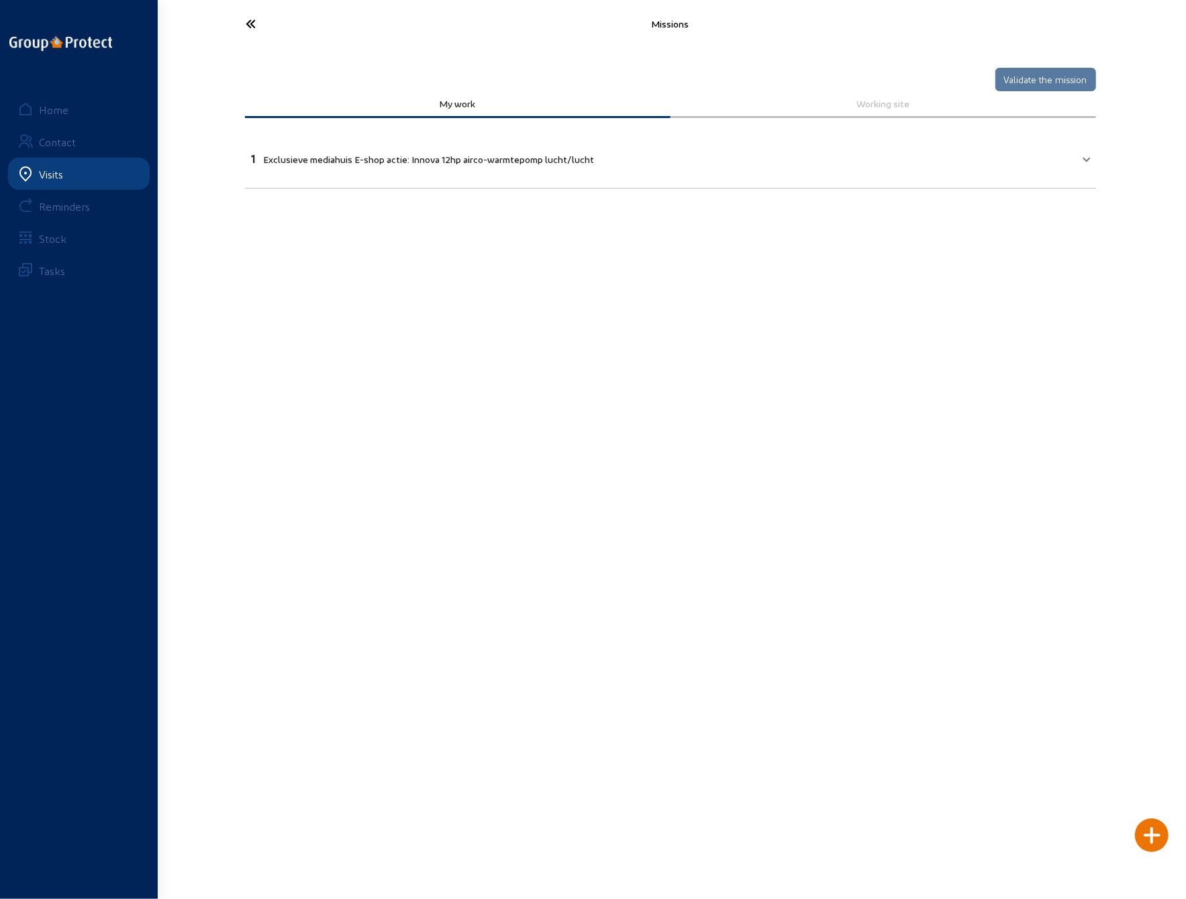
click at [247, 28] on icon at bounding box center [302, 23] width 124 height 23
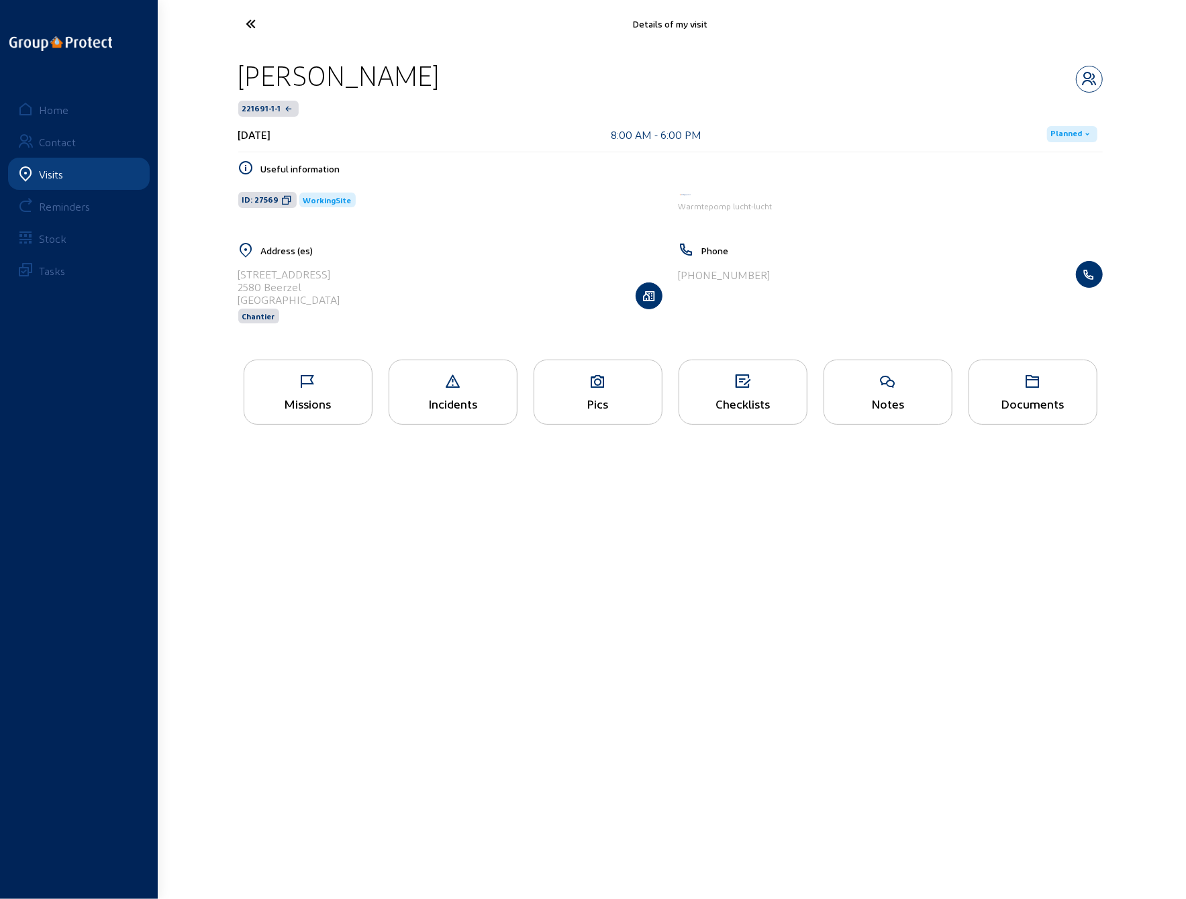
click at [250, 23] on icon at bounding box center [302, 23] width 124 height 23
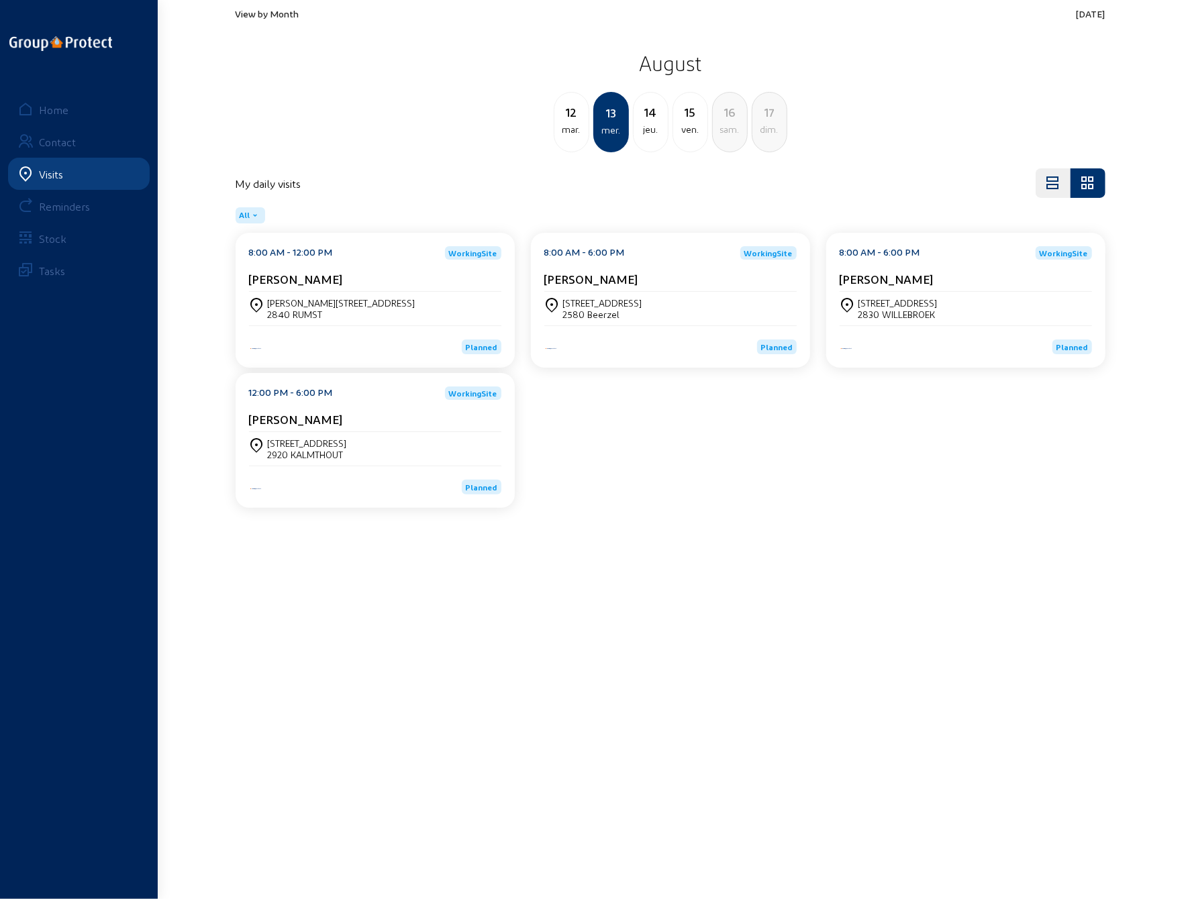
click at [904, 304] on div "[STREET_ADDRESS]" at bounding box center [898, 302] width 79 height 11
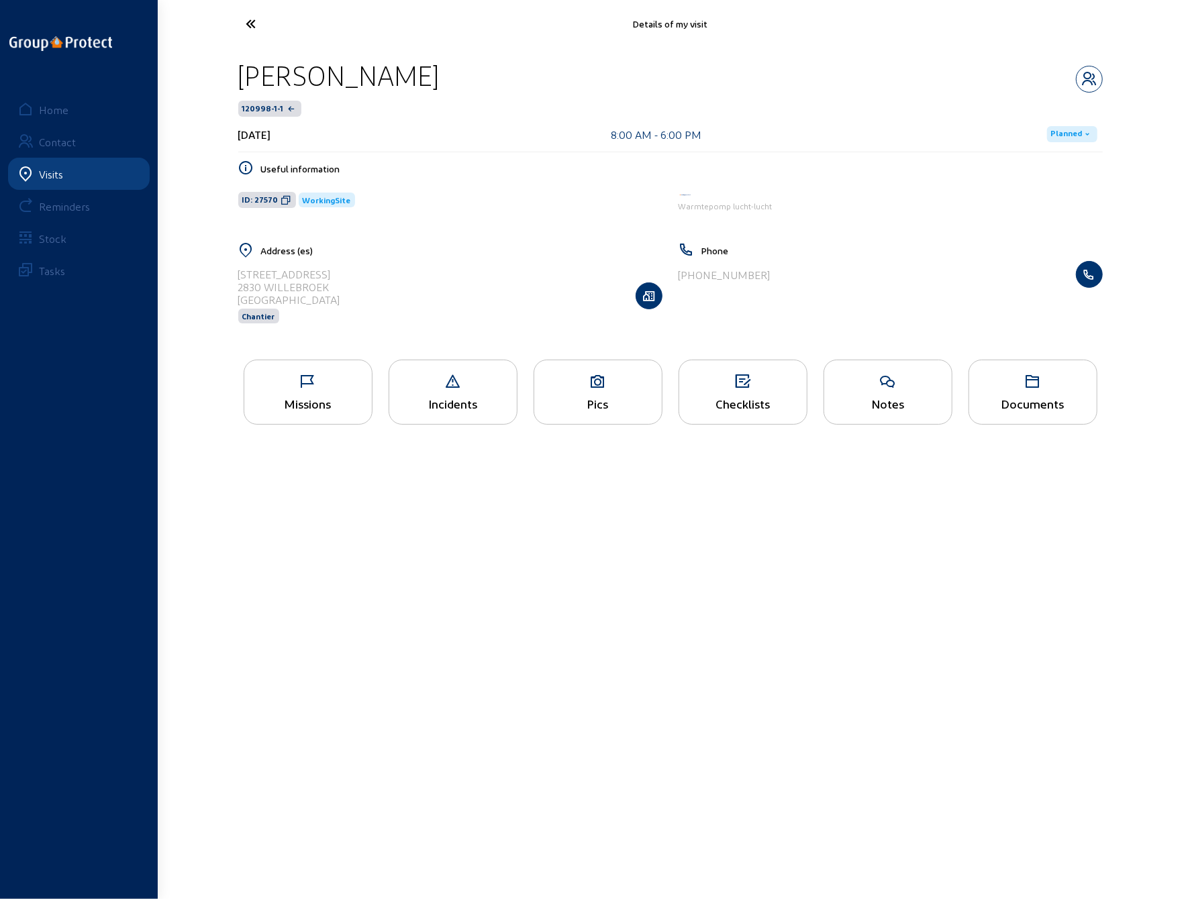
click at [298, 397] on div "Missions" at bounding box center [308, 404] width 128 height 14
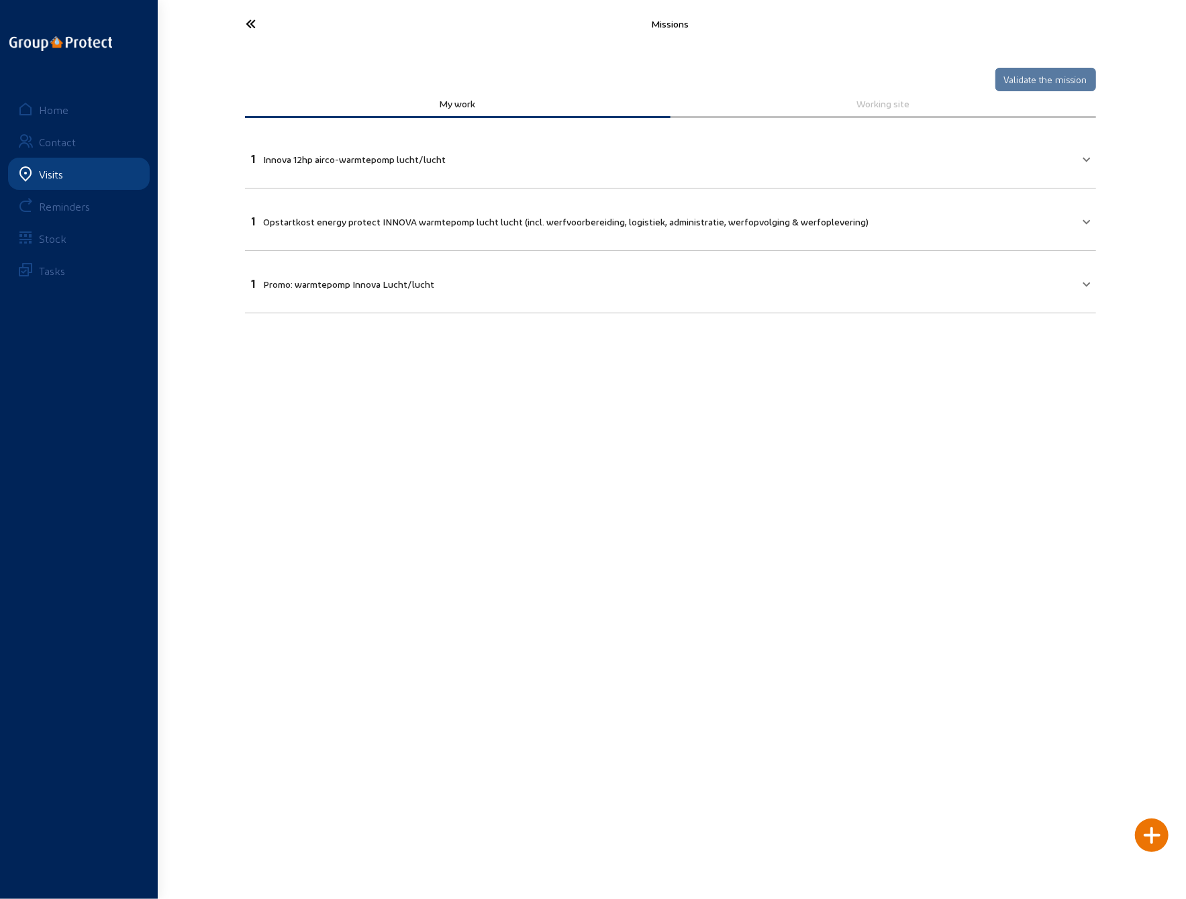
click at [256, 21] on icon at bounding box center [302, 23] width 124 height 23
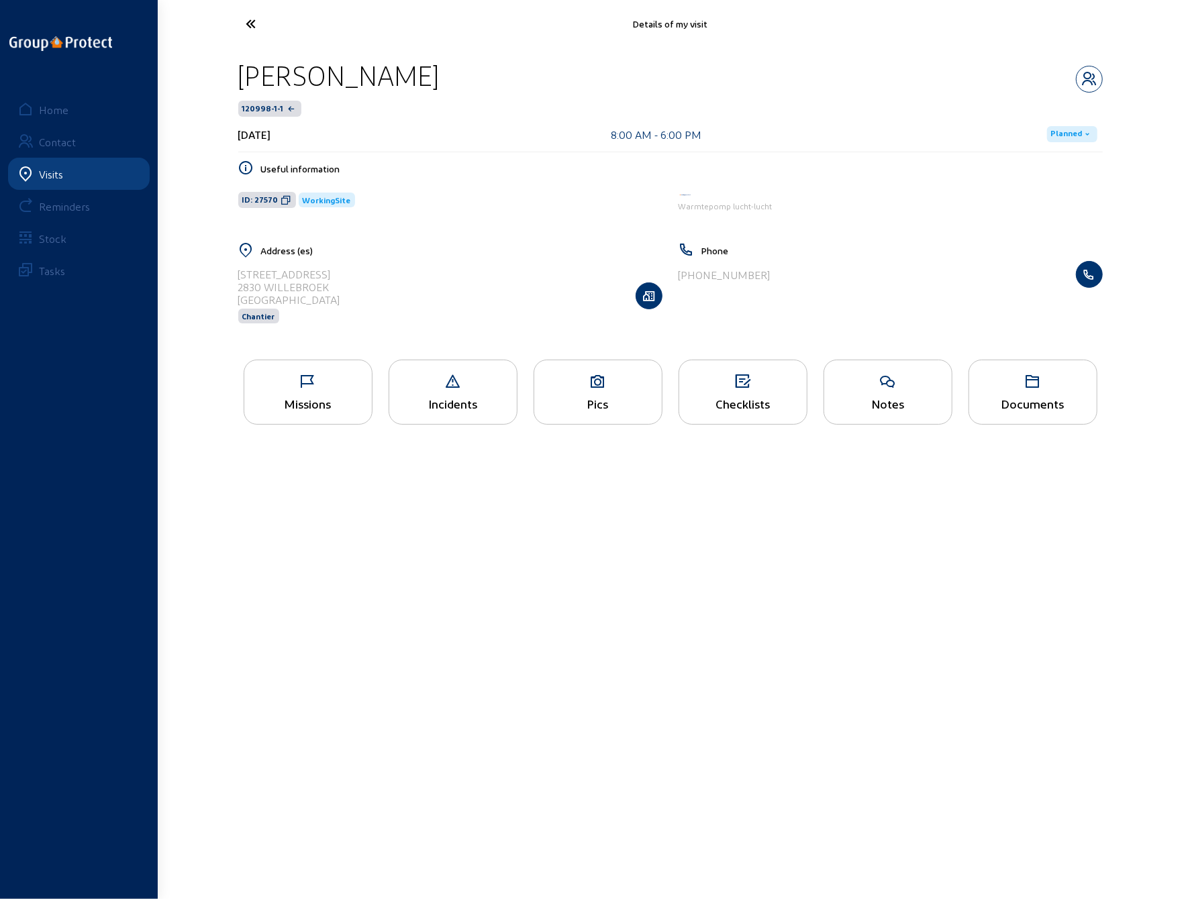
click at [252, 23] on icon at bounding box center [302, 23] width 124 height 23
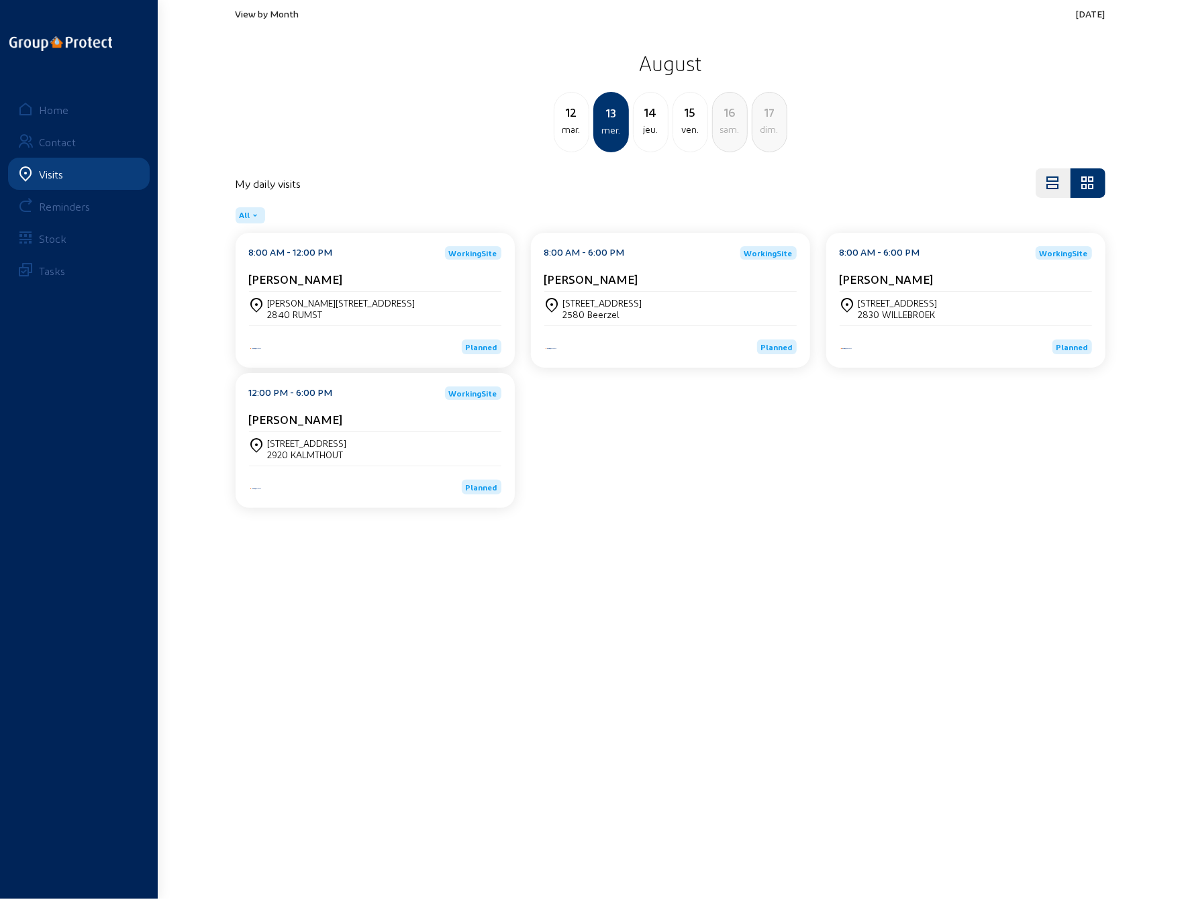
click at [314, 454] on div "2920 KALMTHOUT" at bounding box center [307, 454] width 79 height 11
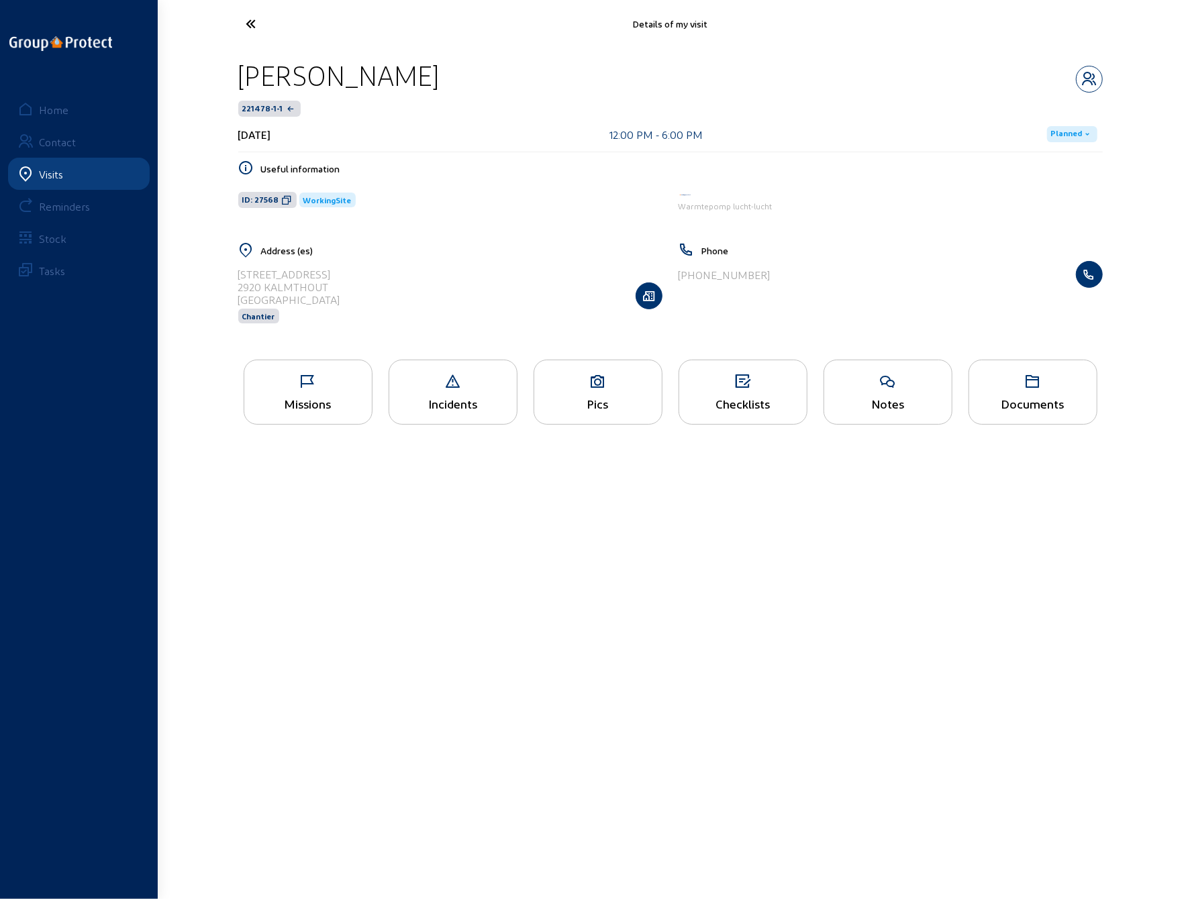
click at [301, 387] on icon at bounding box center [308, 382] width 128 height 16
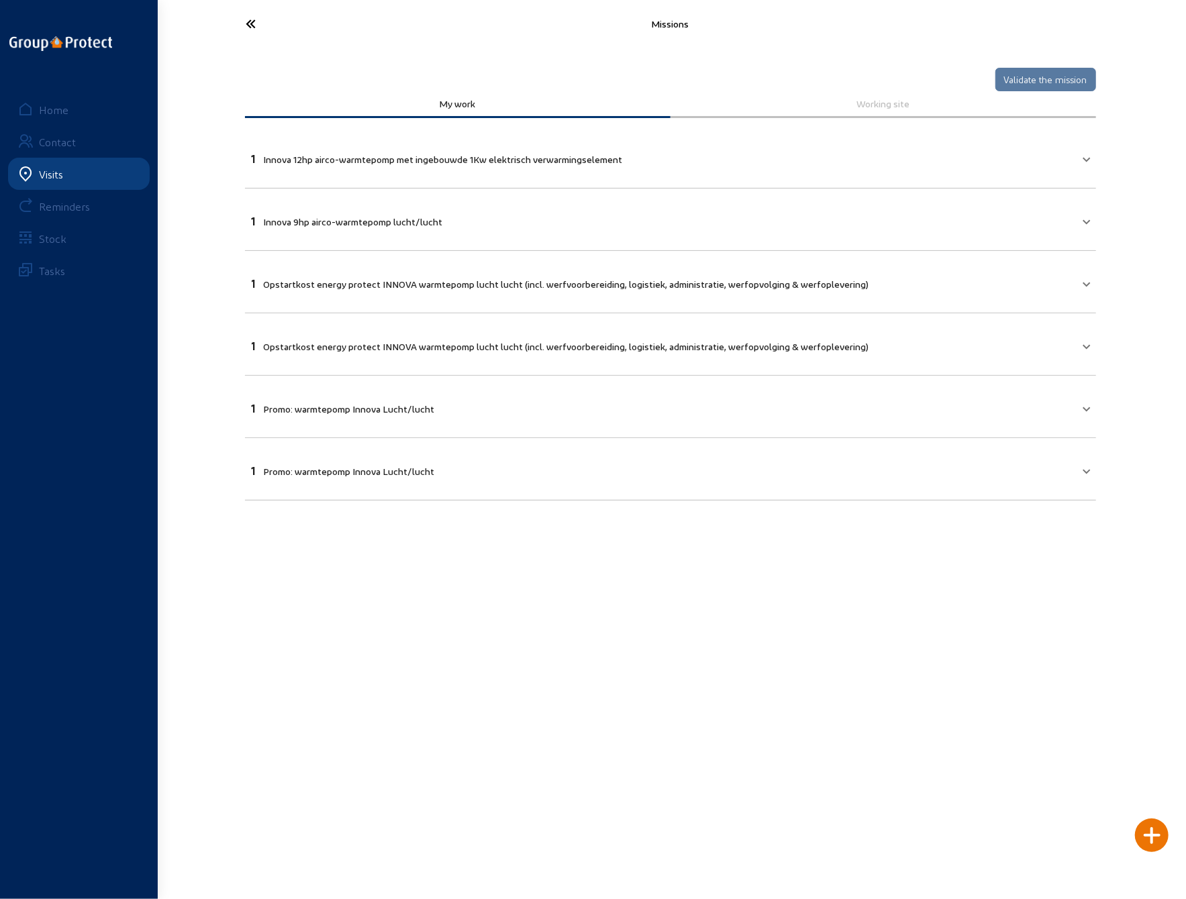
click at [254, 18] on icon at bounding box center [302, 23] width 124 height 23
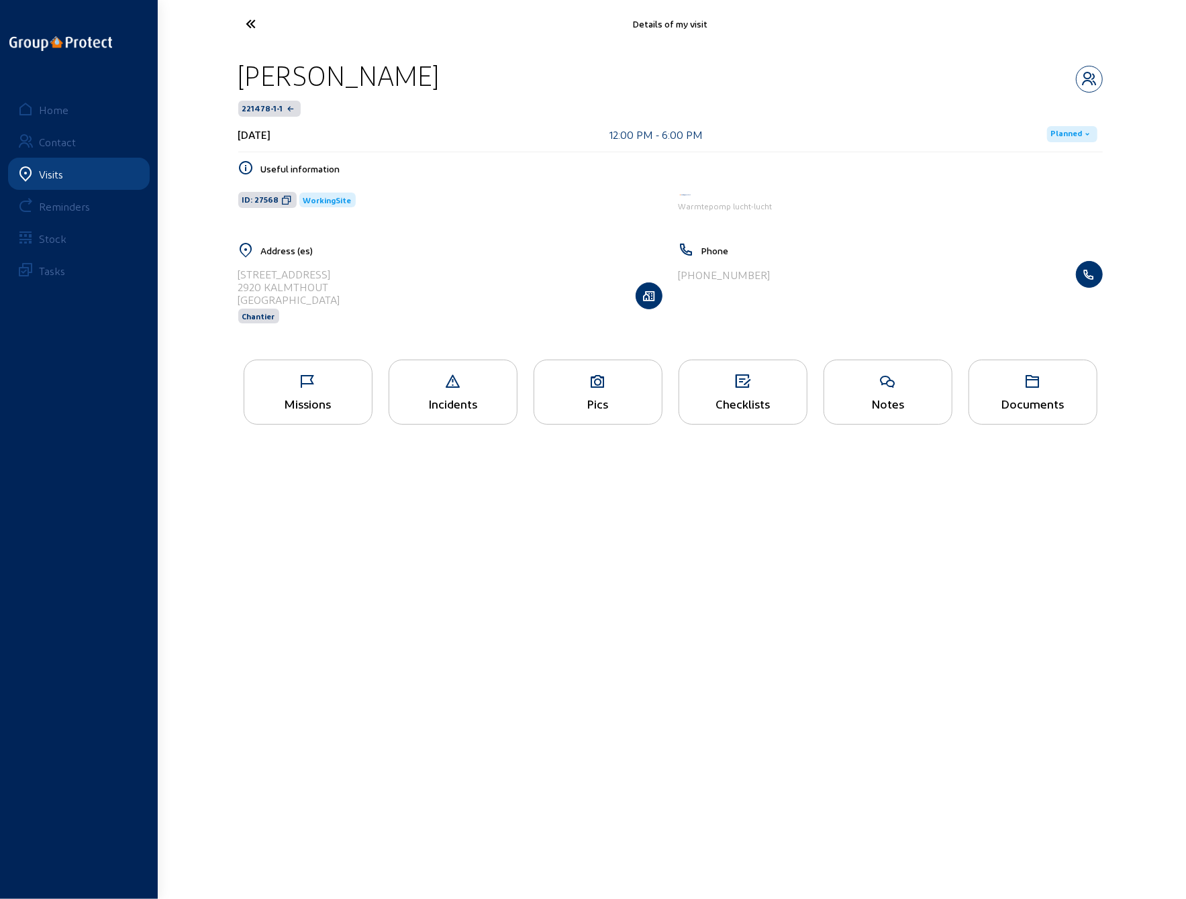
click at [254, 18] on icon at bounding box center [302, 23] width 124 height 23
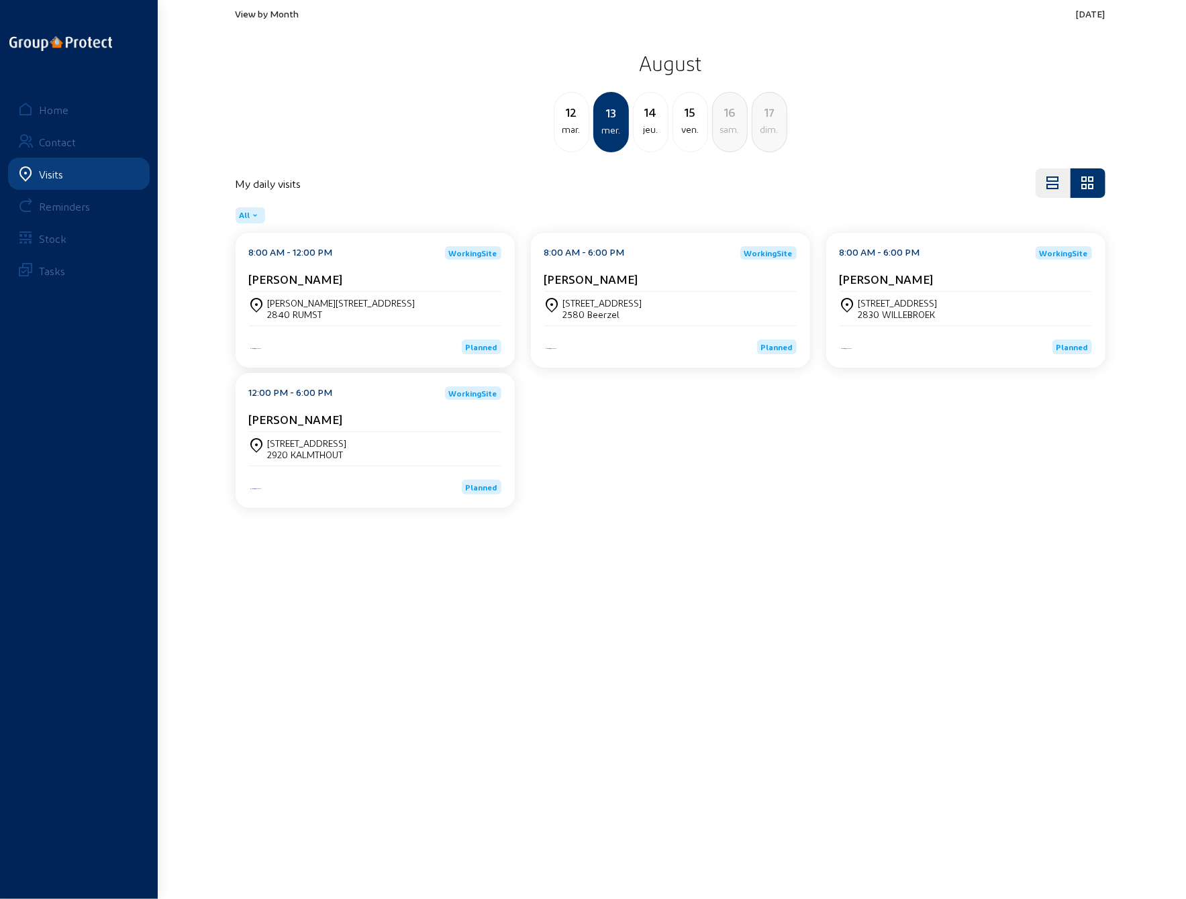
click at [648, 123] on div "jeu." at bounding box center [651, 129] width 34 height 16
click at [294, 305] on div "Camiel [STREET_ADDRESS]" at bounding box center [323, 302] width 111 height 11
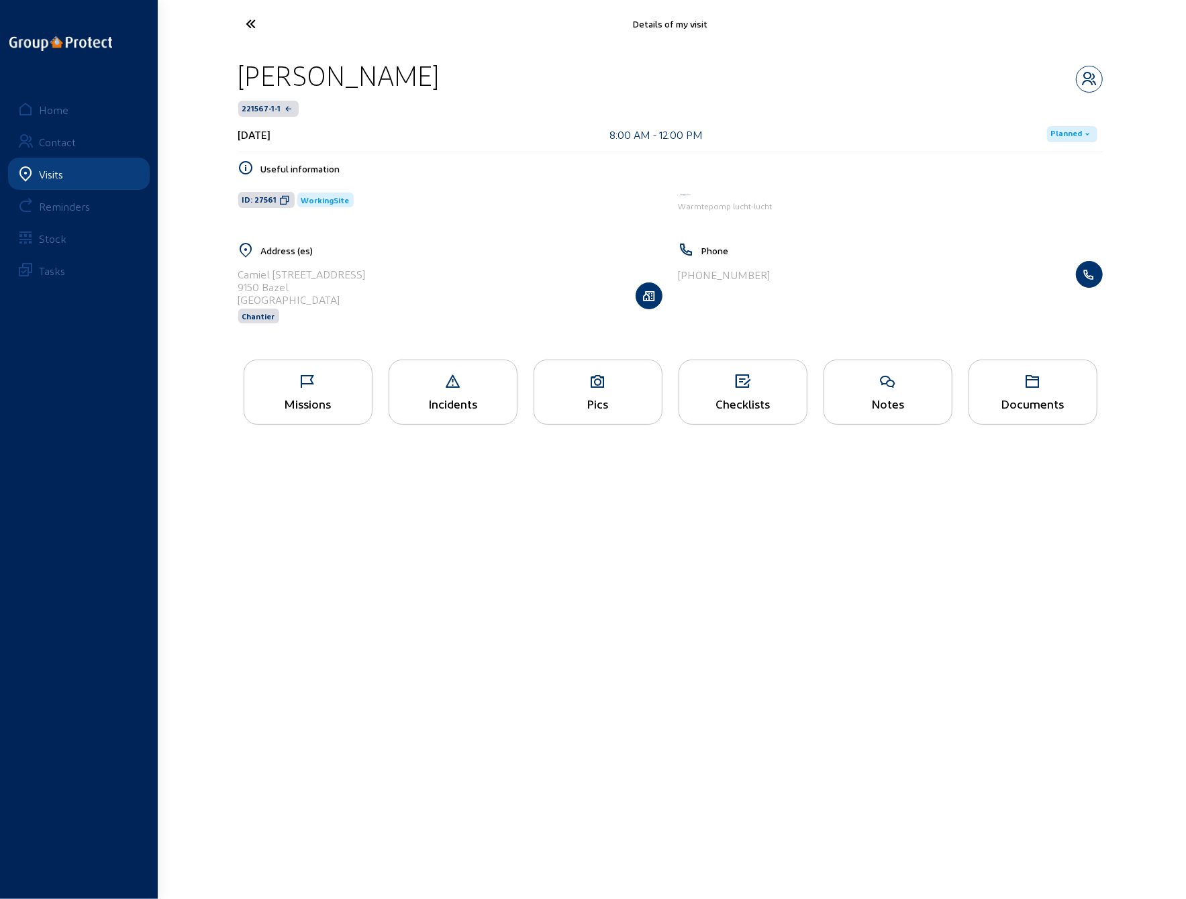
click at [326, 386] on icon at bounding box center [308, 382] width 128 height 16
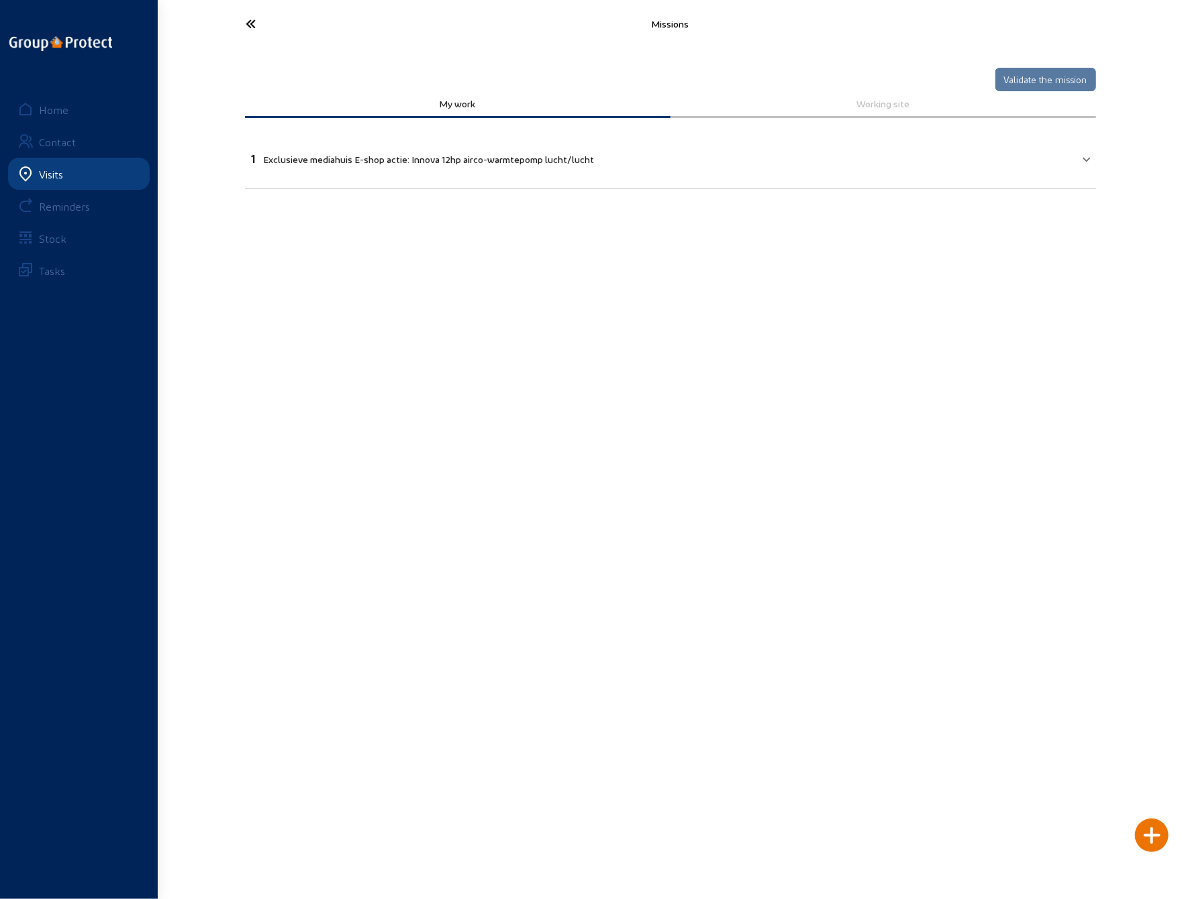
click at [250, 23] on icon at bounding box center [302, 23] width 124 height 23
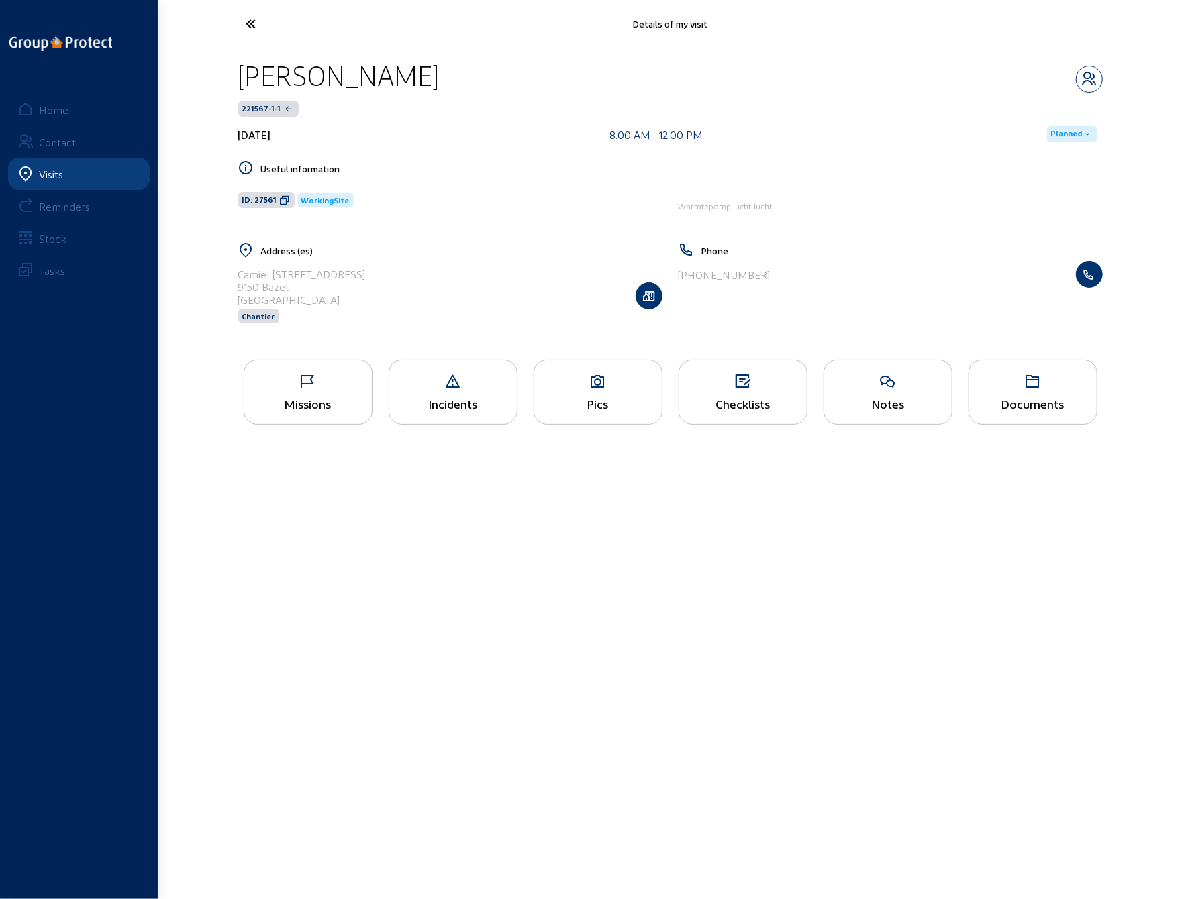
click at [248, 23] on icon at bounding box center [302, 23] width 124 height 23
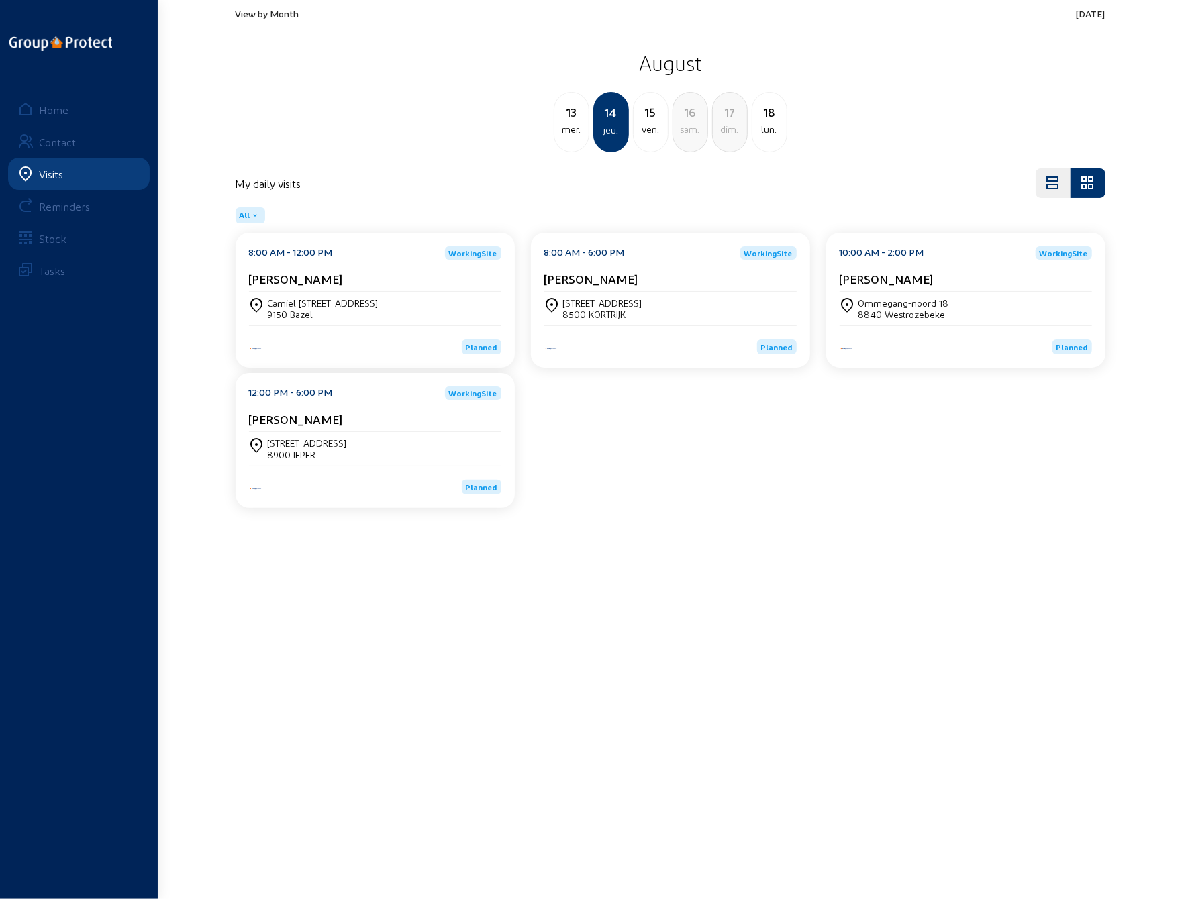
click at [639, 314] on div "[STREET_ADDRESS]" at bounding box center [670, 308] width 252 height 23
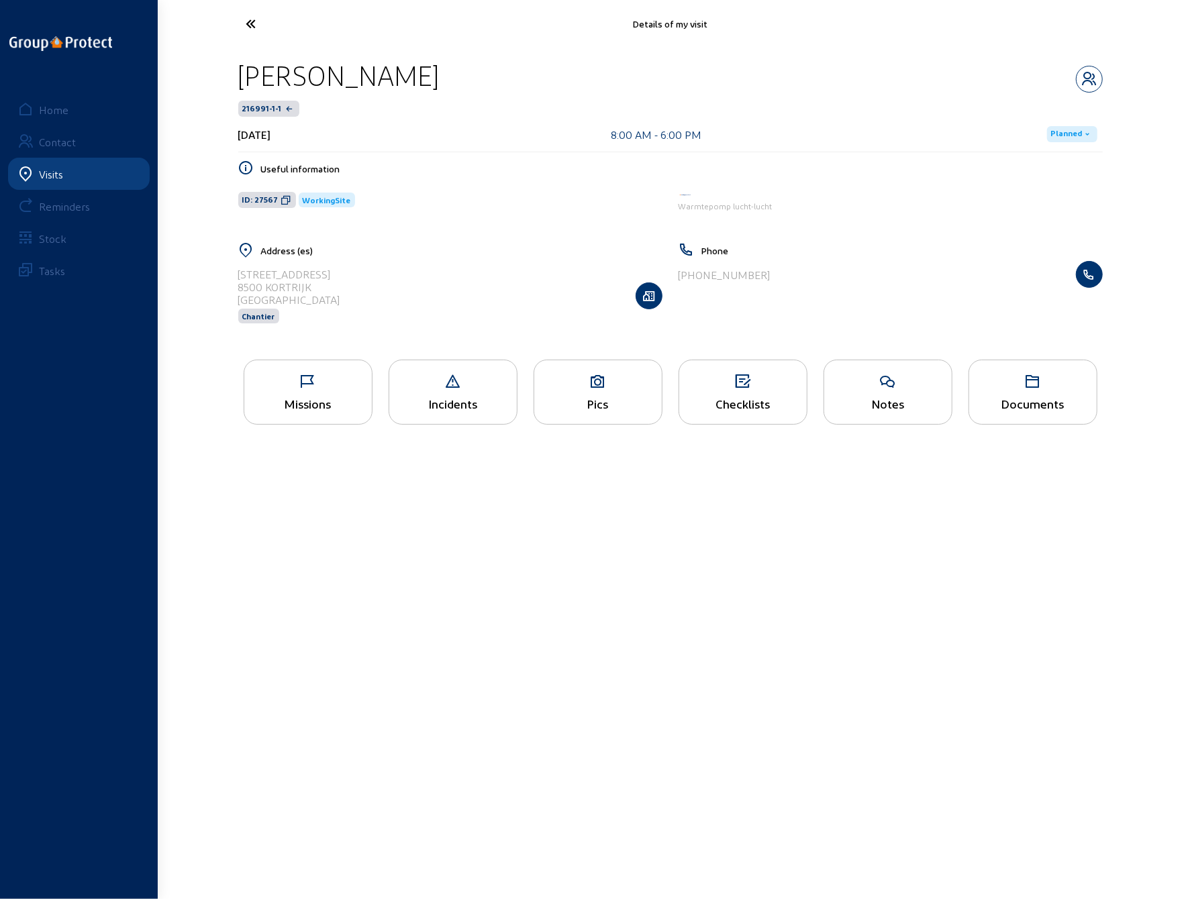
click at [316, 387] on icon at bounding box center [308, 382] width 128 height 16
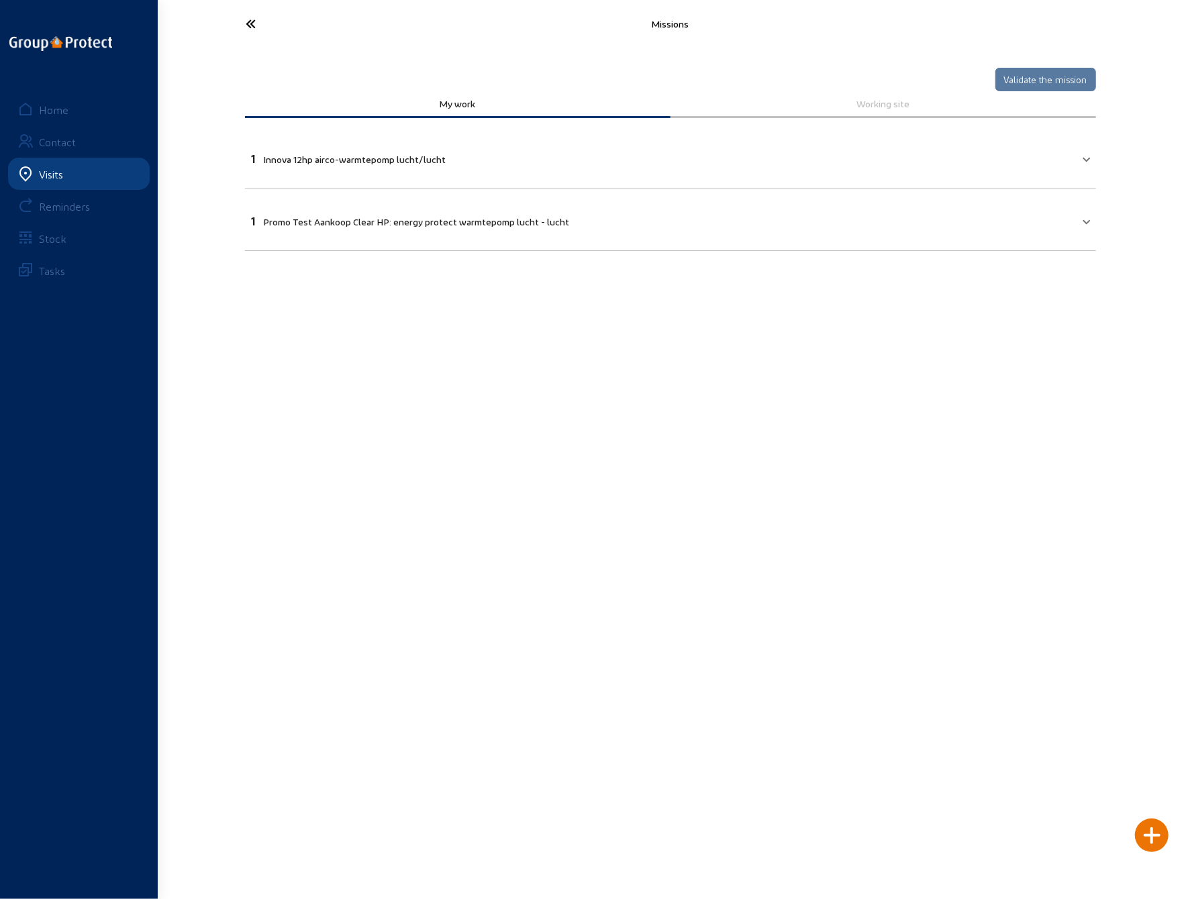
click at [235, 11] on div at bounding box center [302, 24] width 148 height 32
click at [248, 28] on icon at bounding box center [302, 23] width 124 height 23
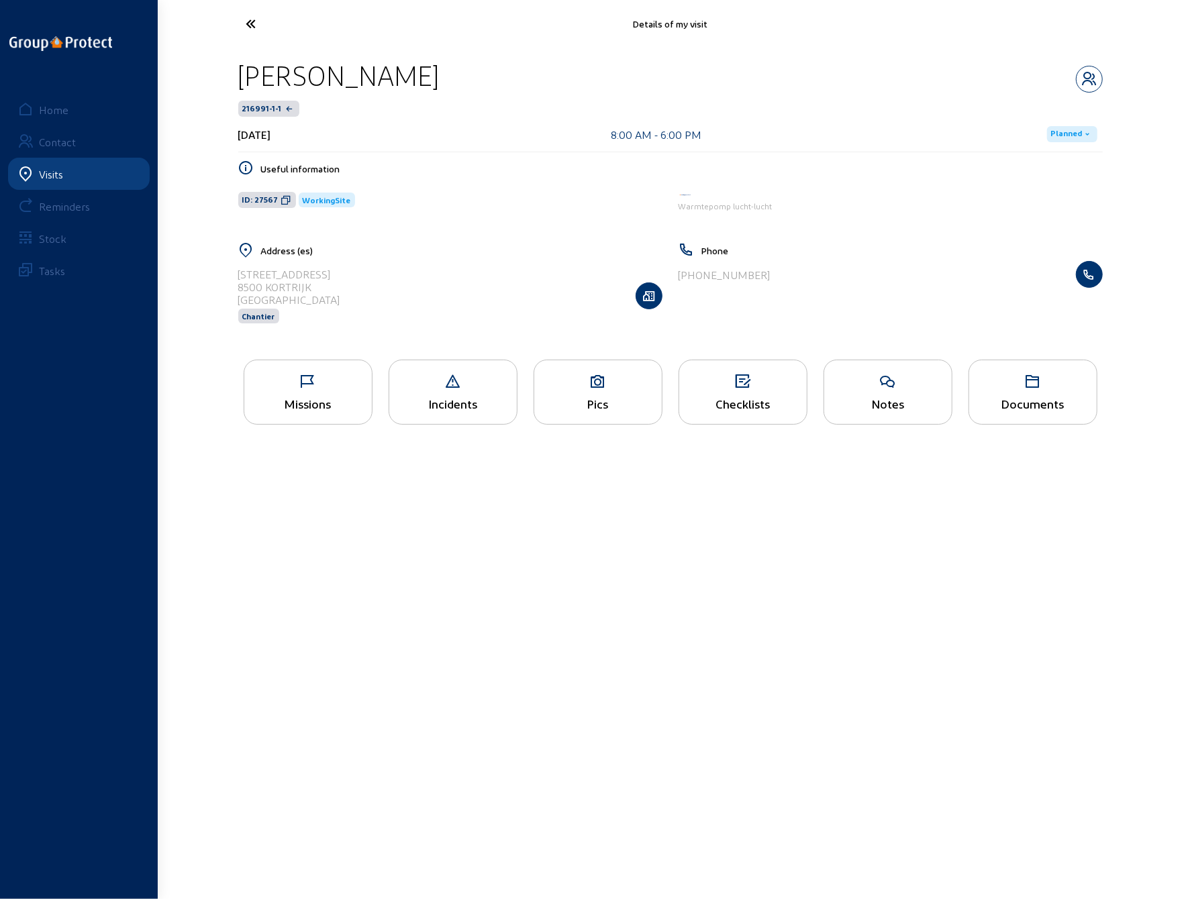
click at [248, 28] on icon at bounding box center [302, 23] width 124 height 23
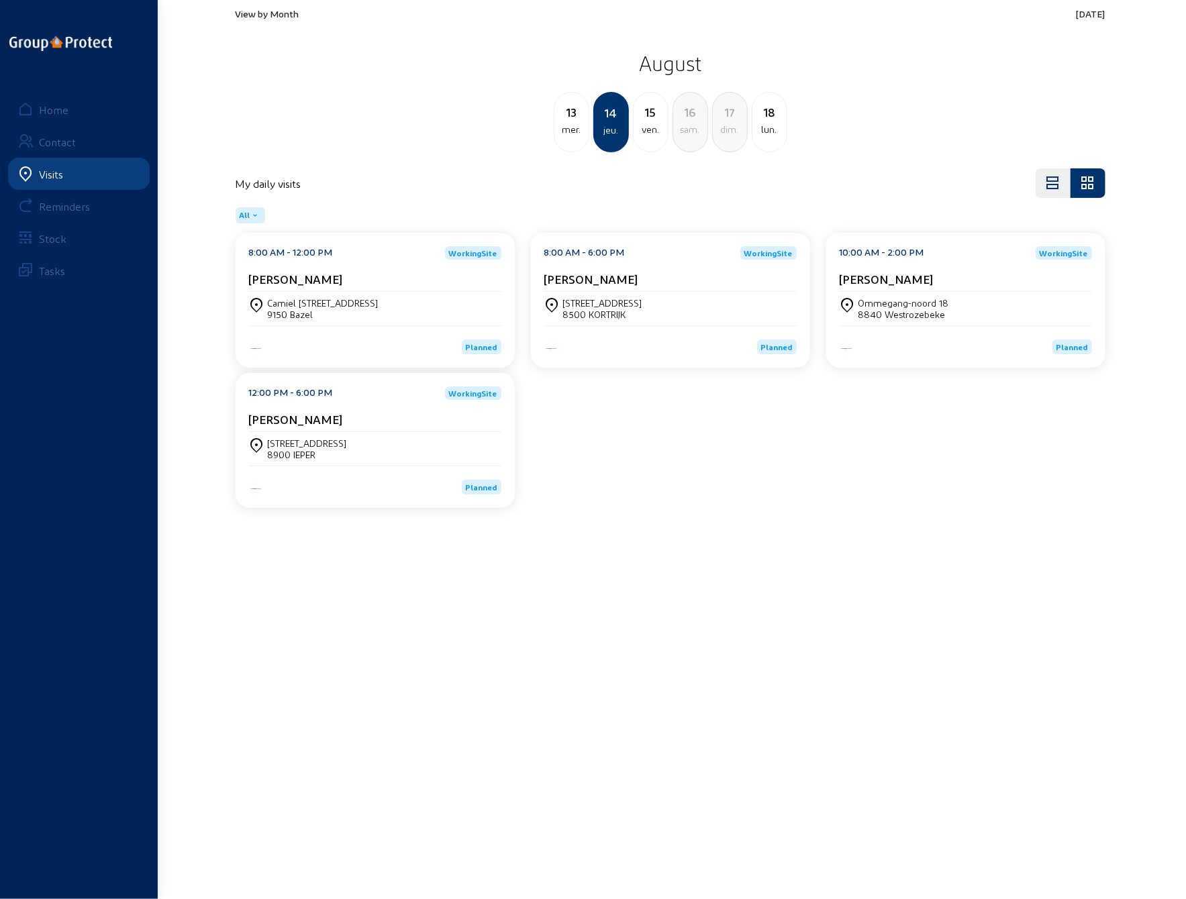
click at [871, 306] on div "Ommegang-noord 18" at bounding box center [904, 302] width 91 height 11
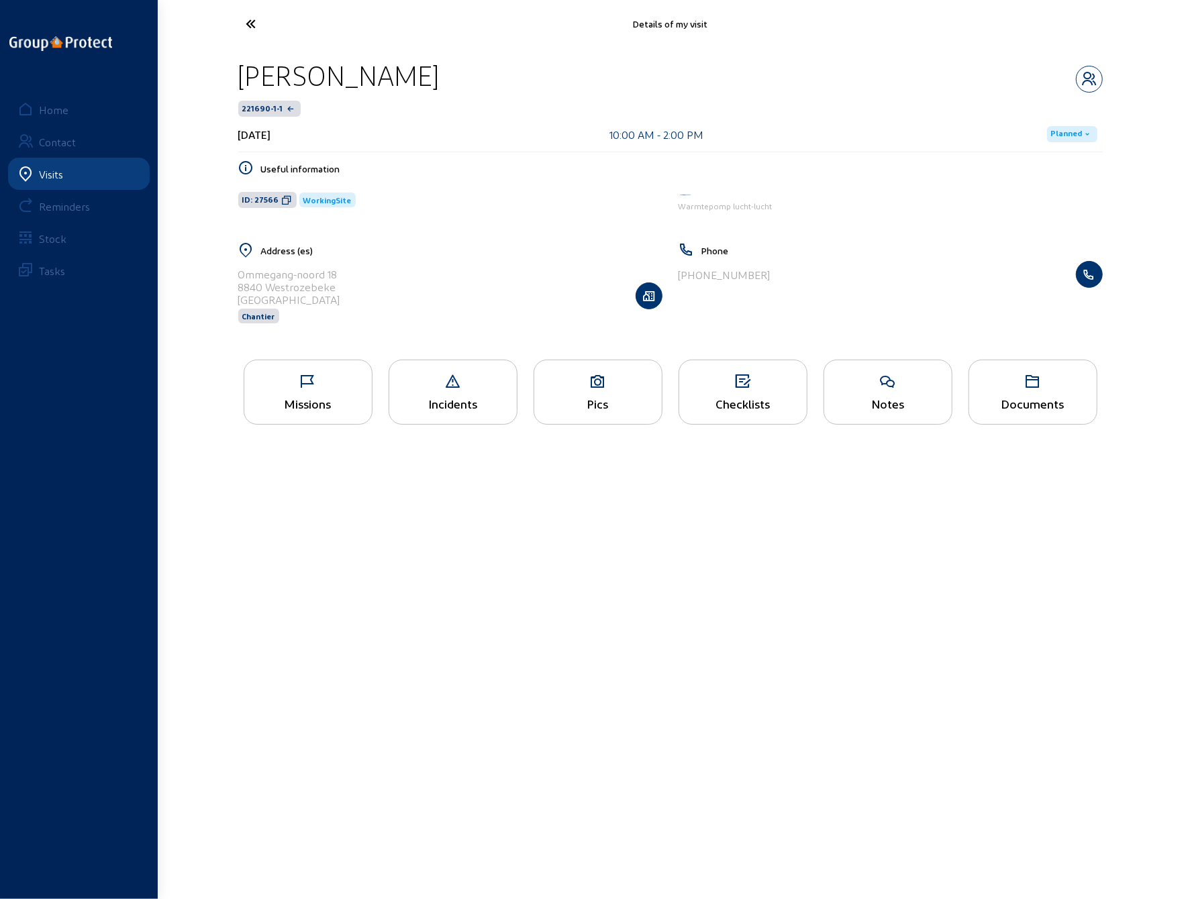
click at [308, 391] on div "Missions" at bounding box center [308, 392] width 129 height 65
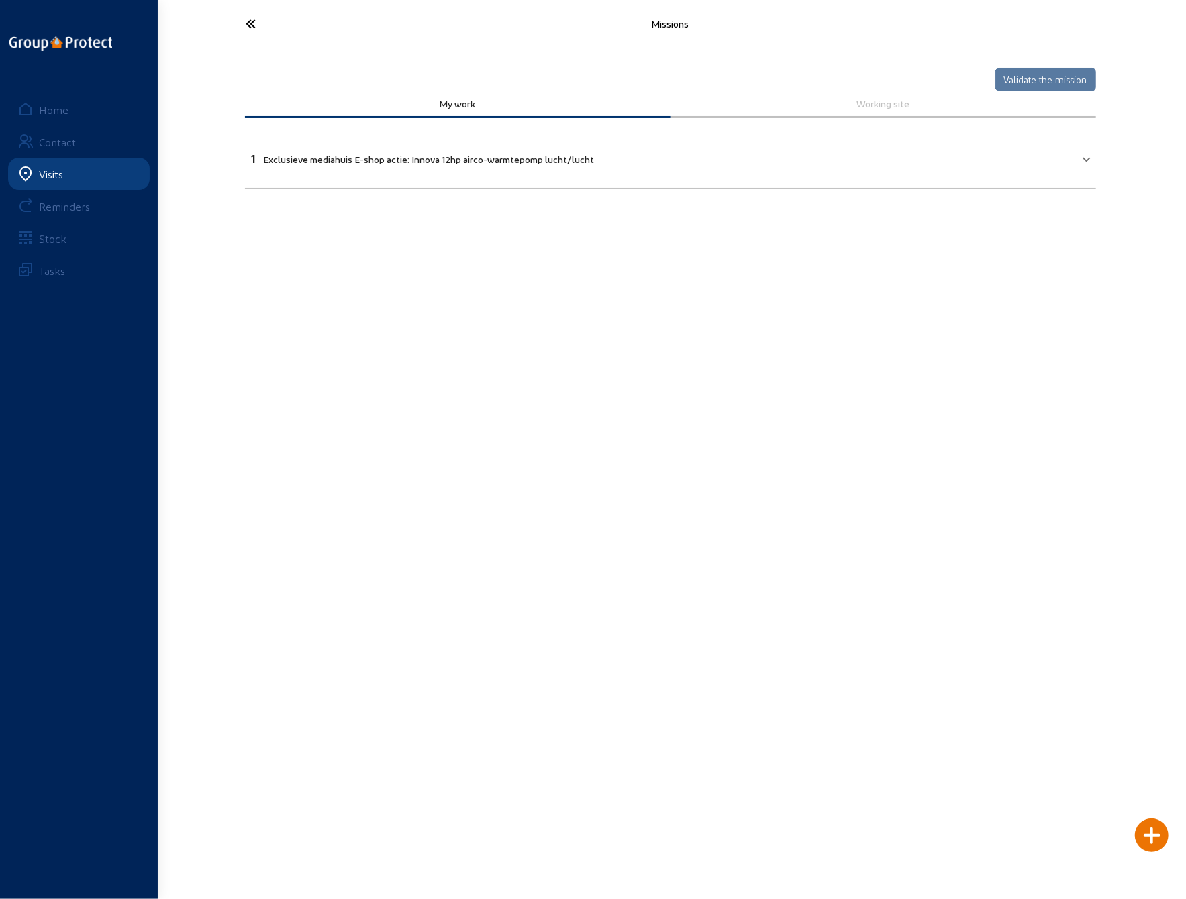
click at [241, 15] on icon at bounding box center [302, 23] width 124 height 23
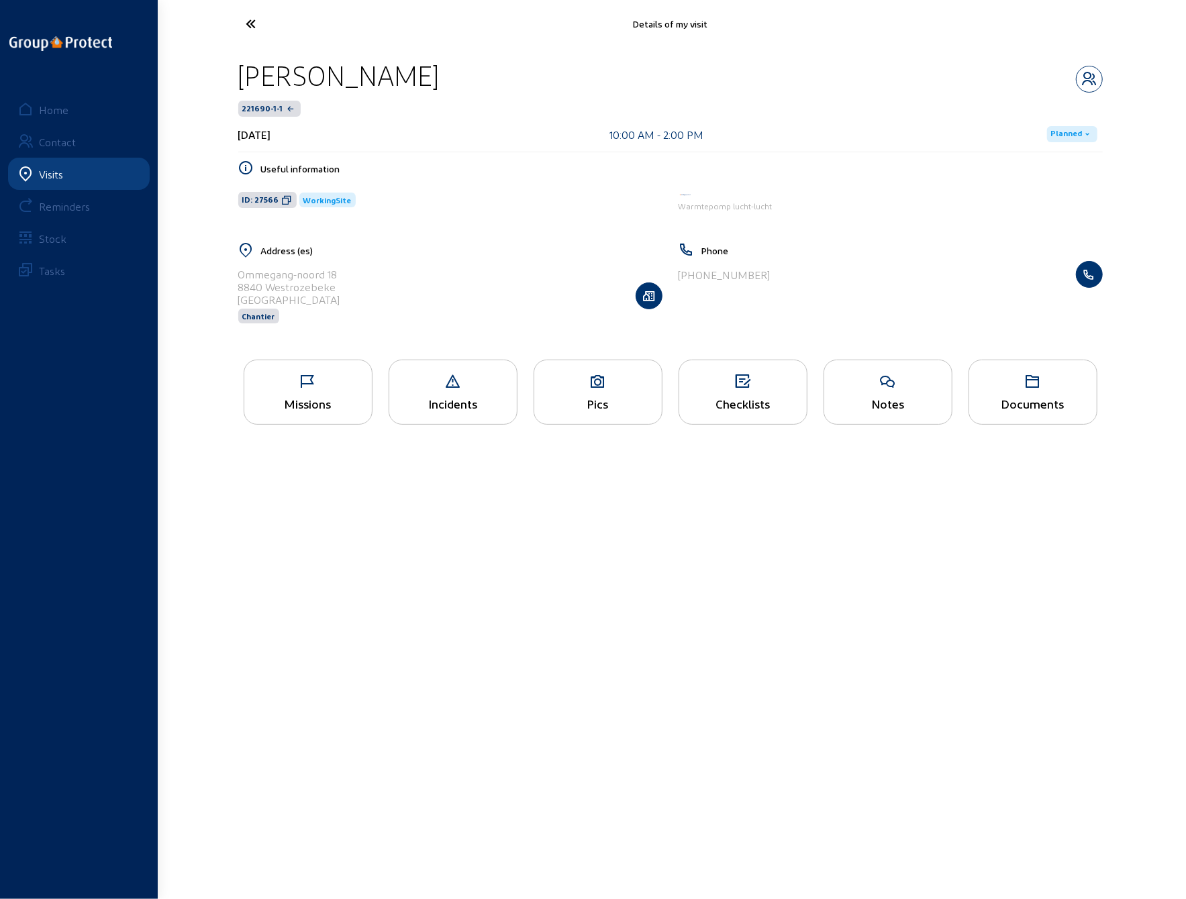
click at [243, 19] on icon at bounding box center [302, 23] width 124 height 23
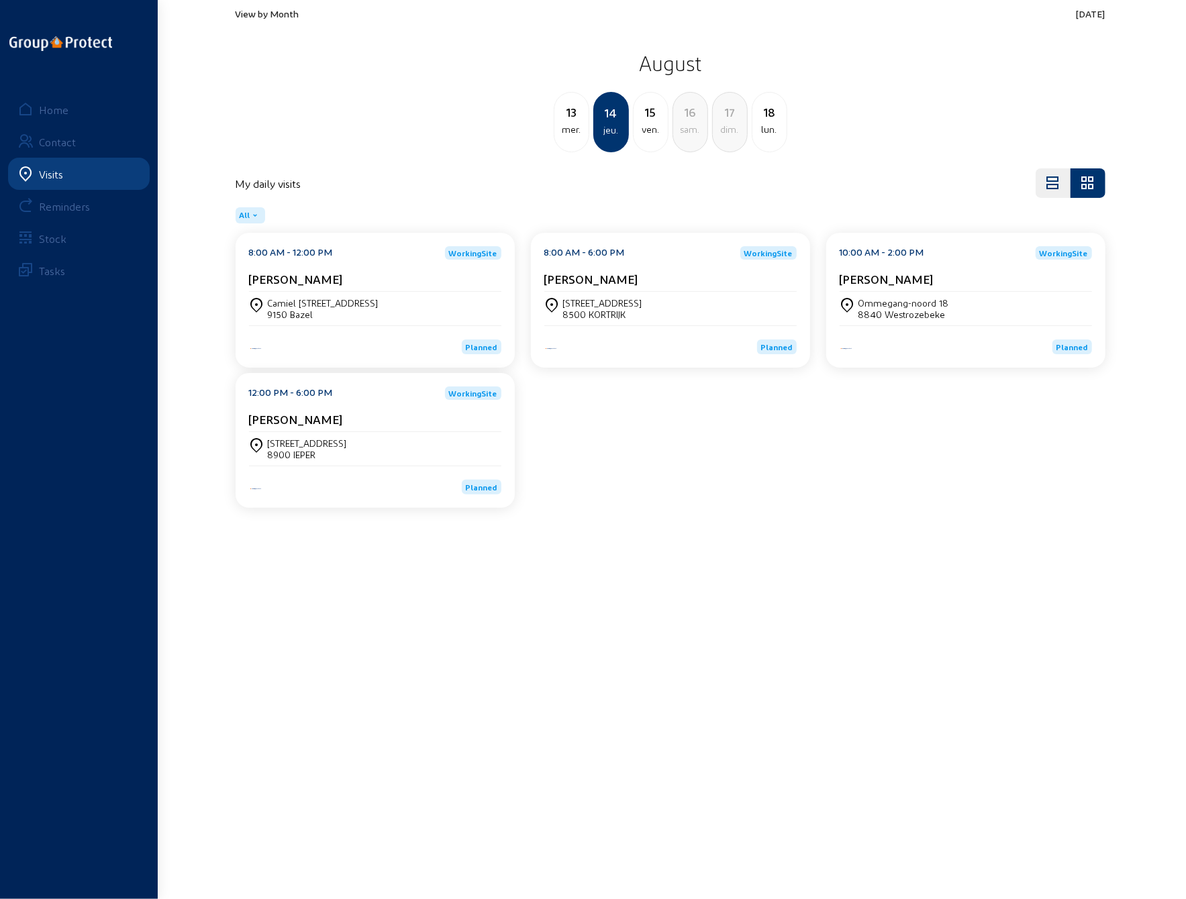
click at [924, 314] on div "8840 Westrozebeke" at bounding box center [904, 314] width 91 height 11
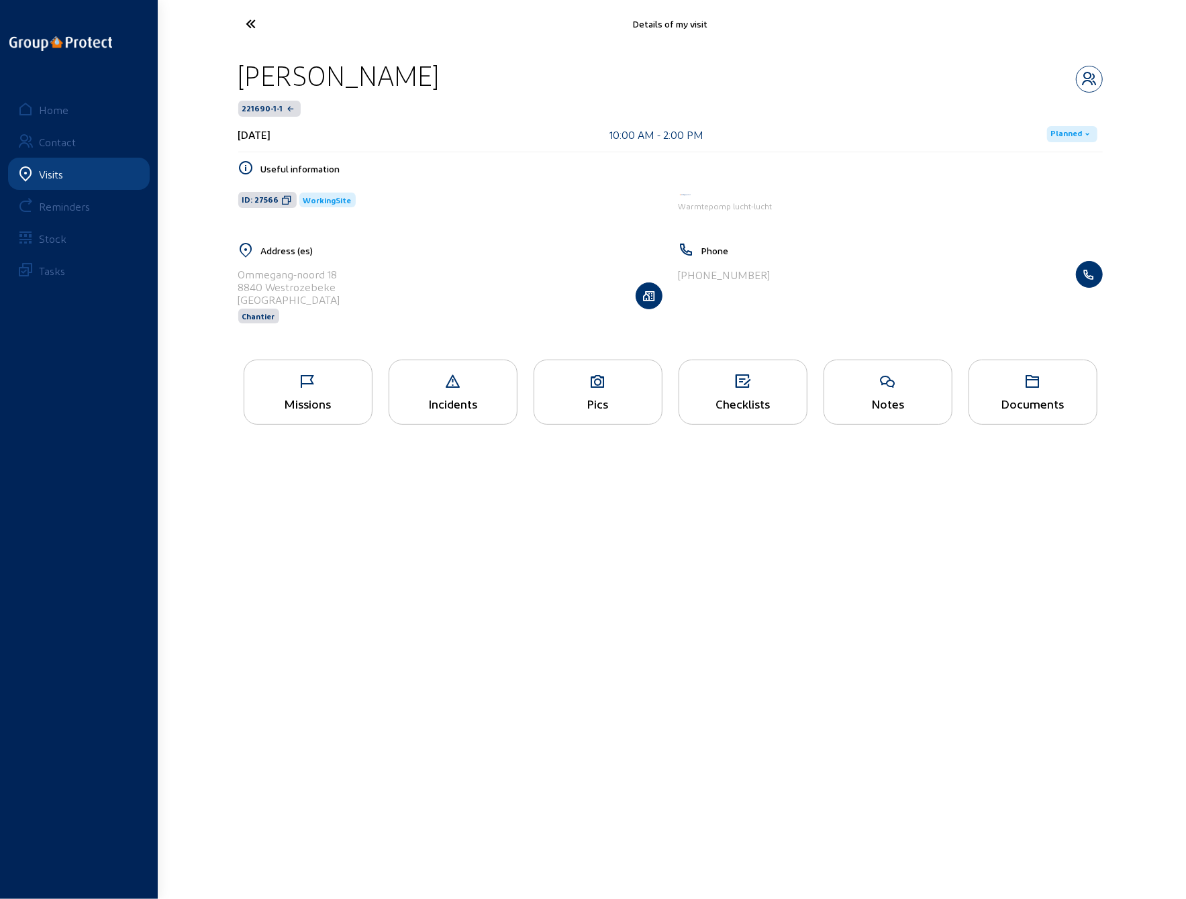
click at [313, 383] on icon at bounding box center [308, 382] width 128 height 16
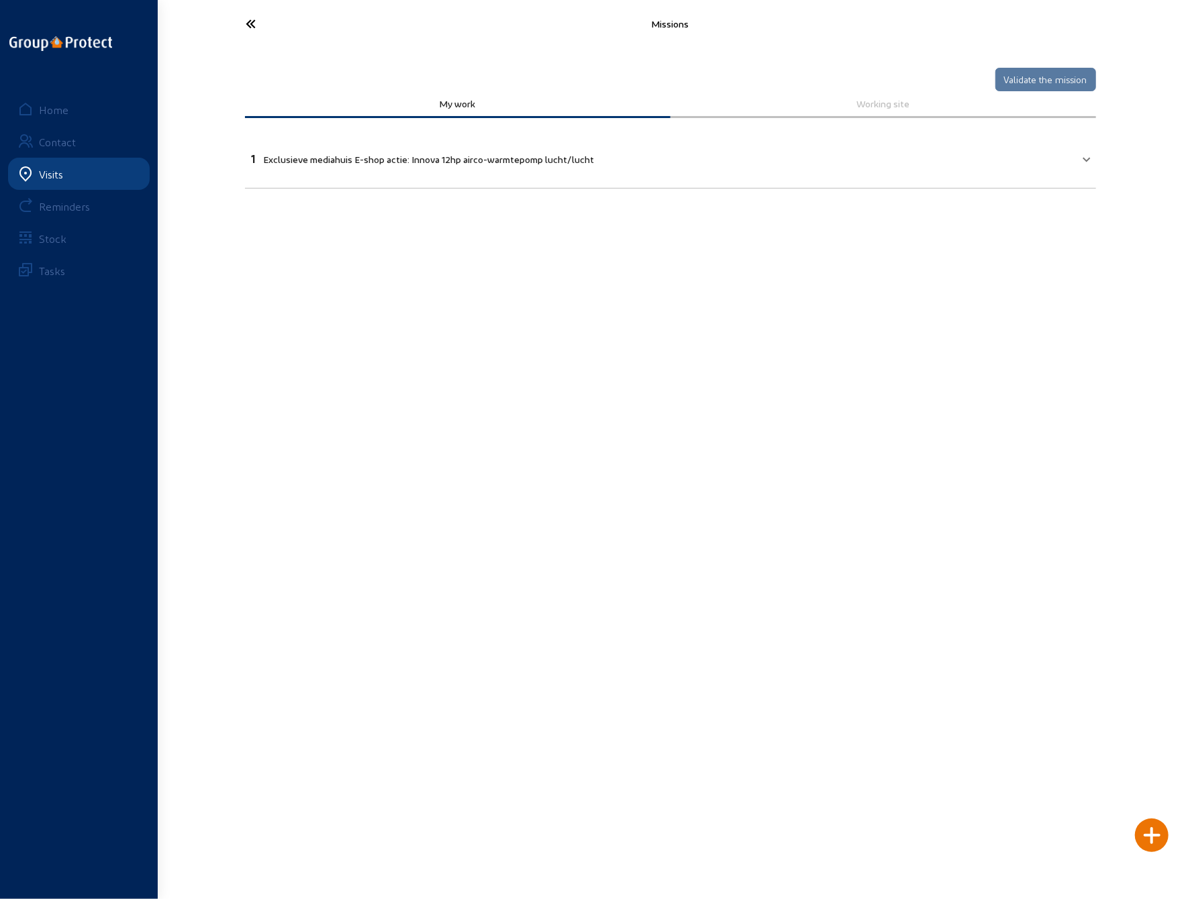
click at [252, 18] on icon at bounding box center [302, 23] width 124 height 23
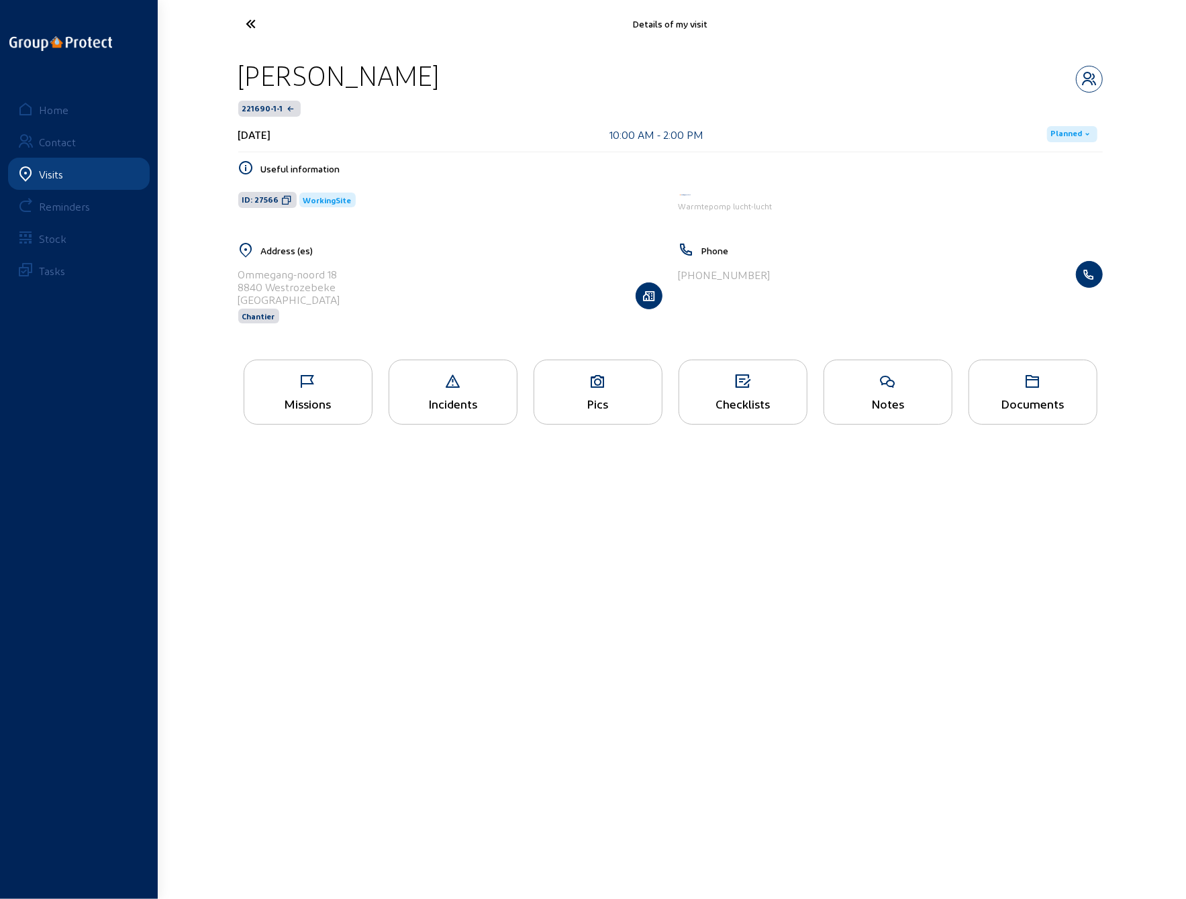
click at [252, 18] on icon at bounding box center [302, 23] width 124 height 23
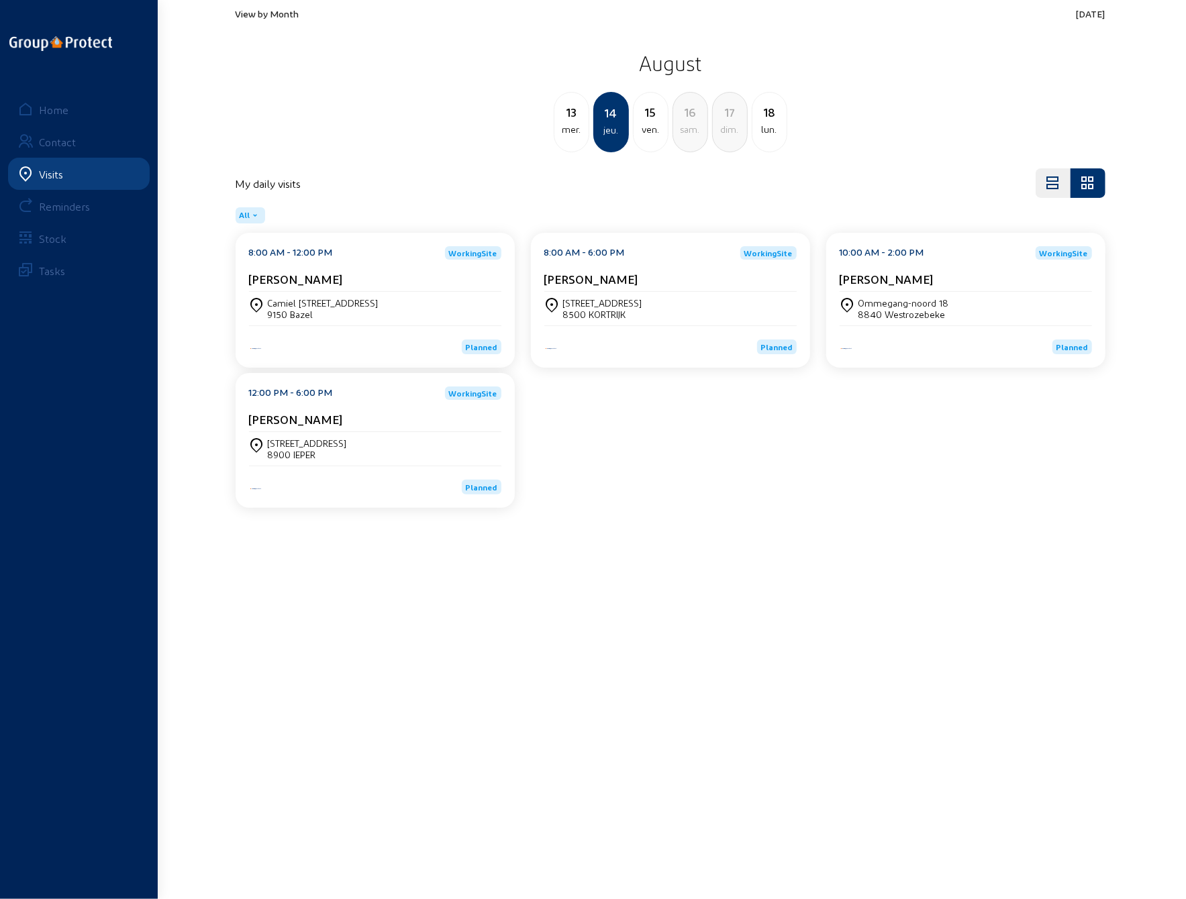
click at [293, 444] on div "[STREET_ADDRESS]" at bounding box center [307, 443] width 79 height 11
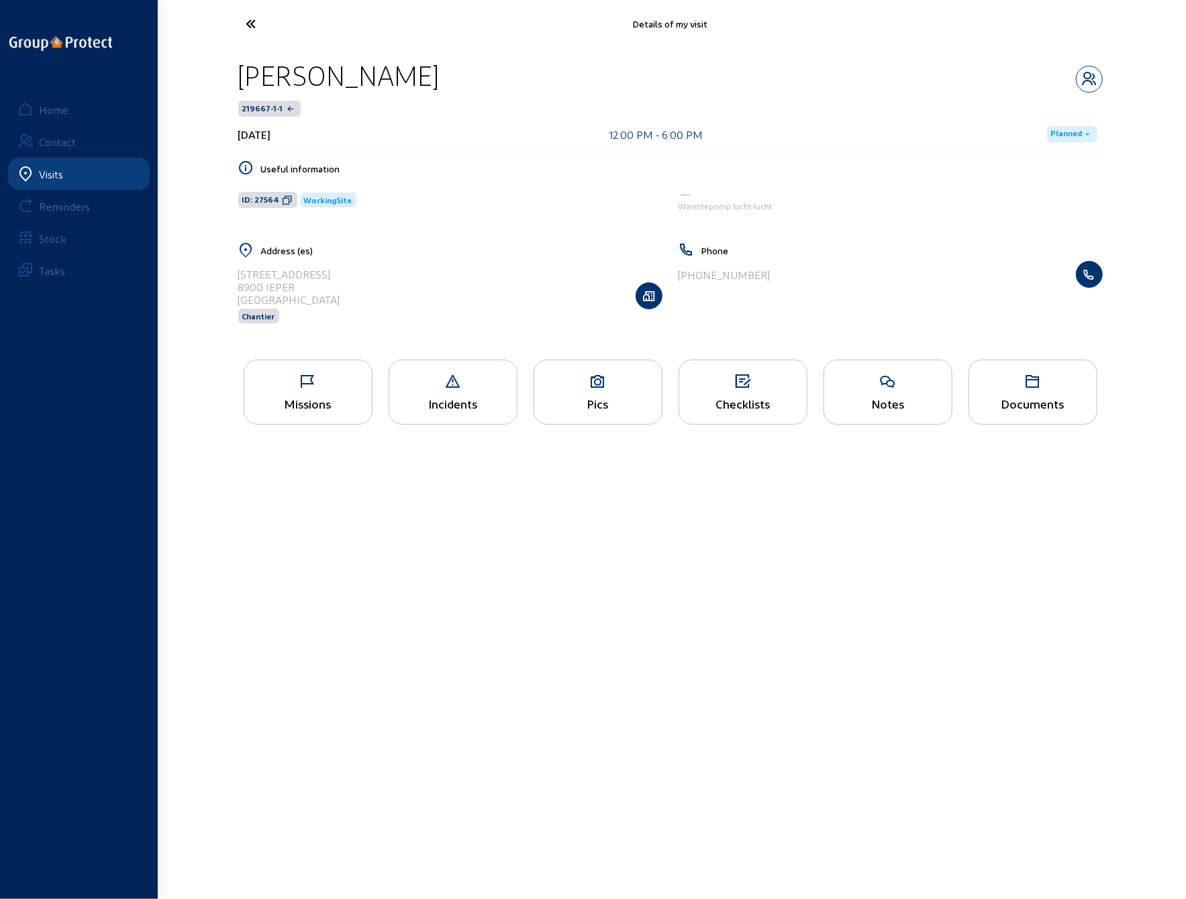
click at [303, 387] on icon at bounding box center [308, 382] width 128 height 16
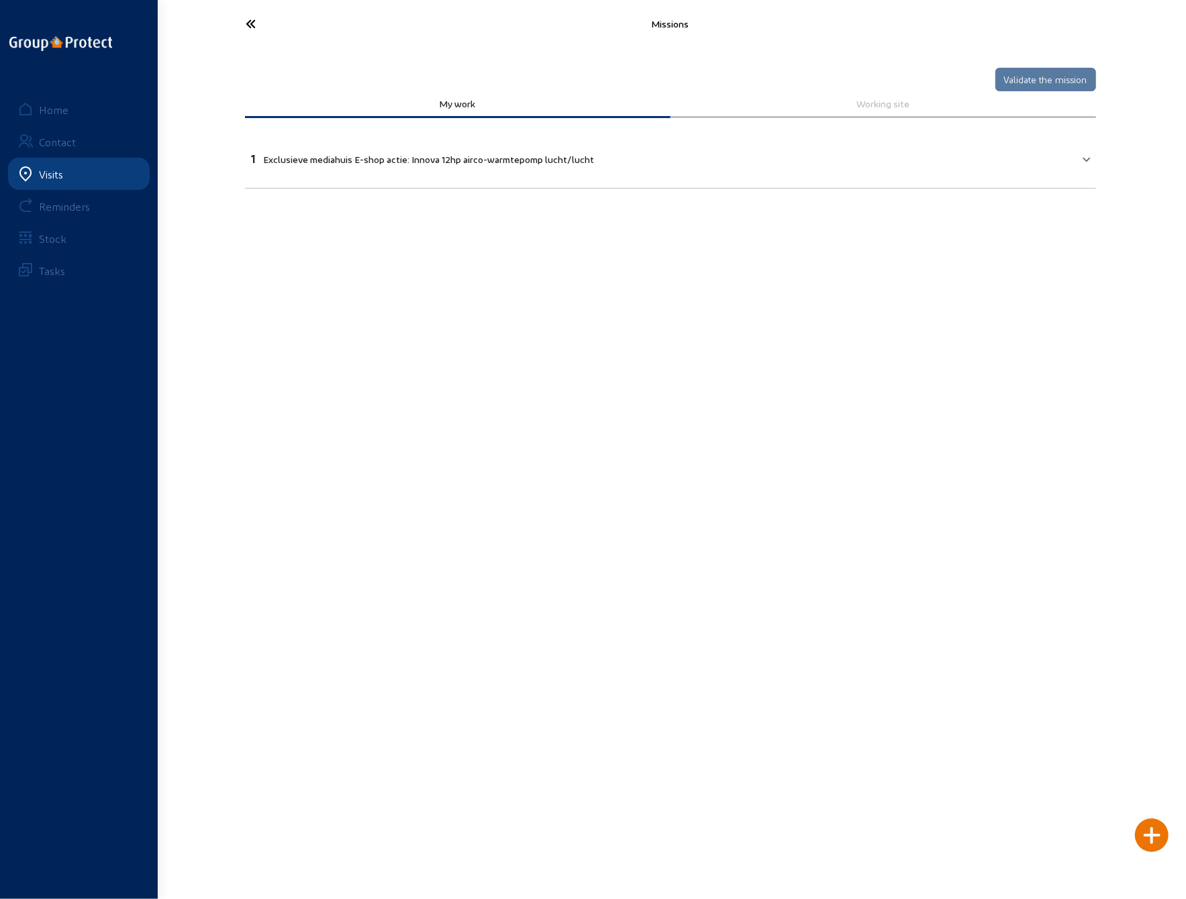
click at [248, 28] on icon at bounding box center [302, 23] width 124 height 23
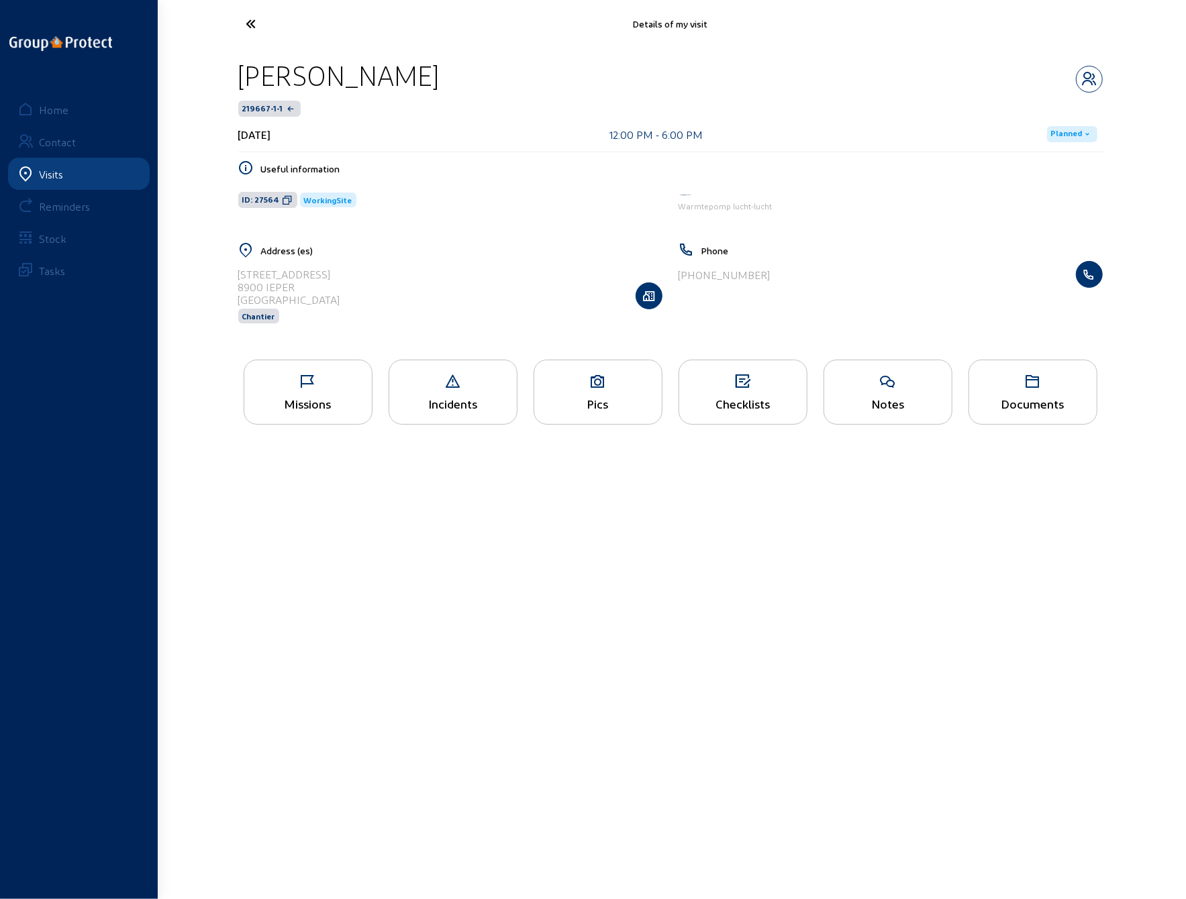
click at [248, 28] on icon at bounding box center [302, 23] width 124 height 23
